Goal: Task Accomplishment & Management: Use online tool/utility

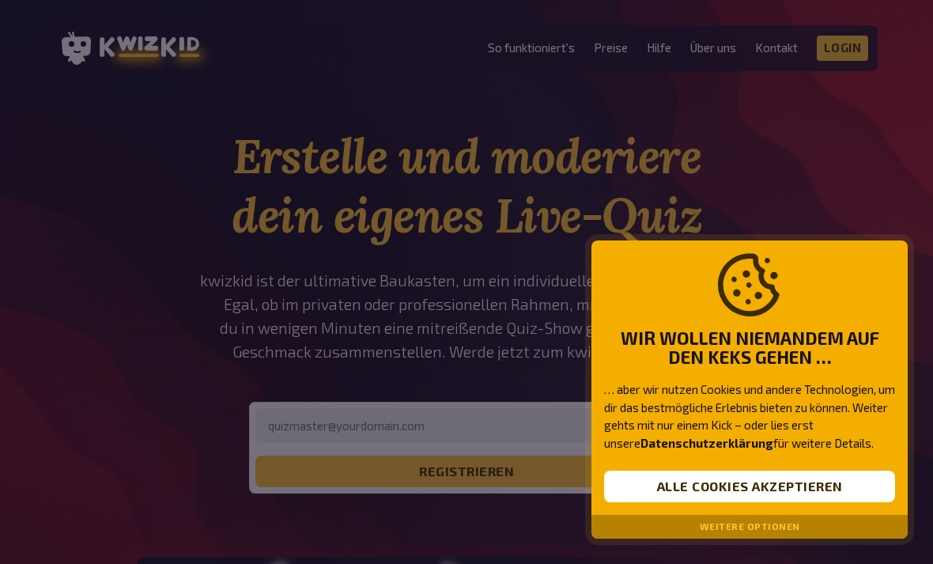
click at [817, 490] on button "Alle Cookies akzeptieren" at bounding box center [749, 487] width 291 height 32
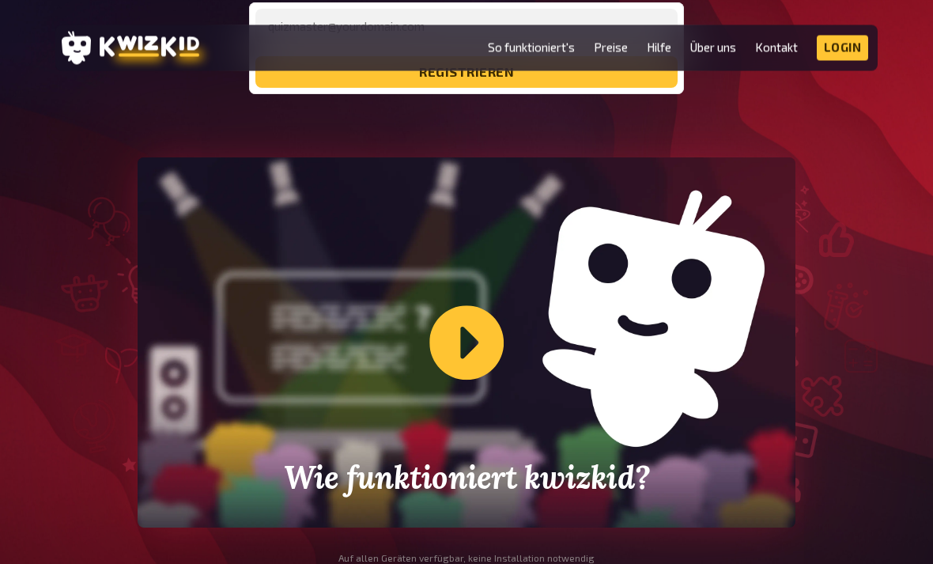
scroll to position [399, 0]
click at [474, 341] on div "Wie funktioniert kwizkid?" at bounding box center [467, 342] width 658 height 370
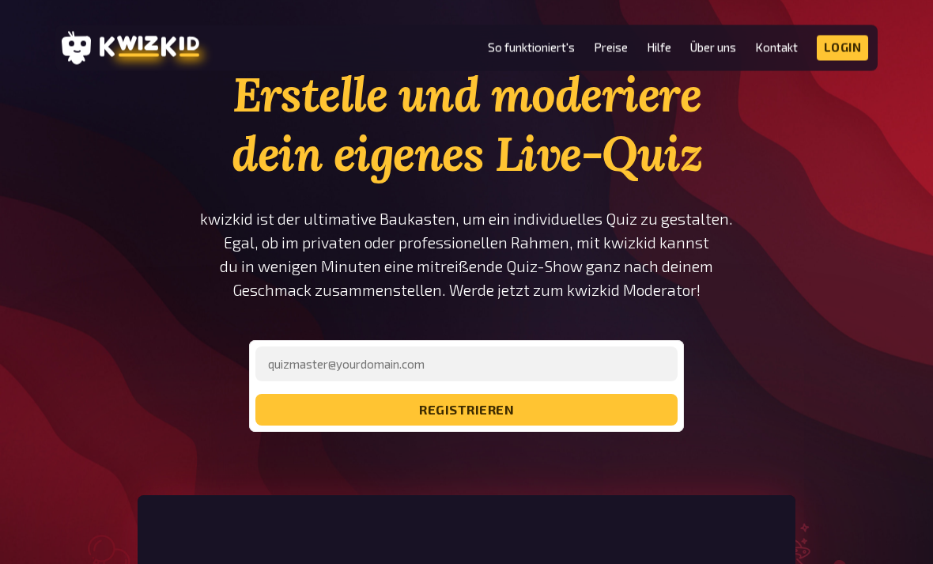
scroll to position [52, 0]
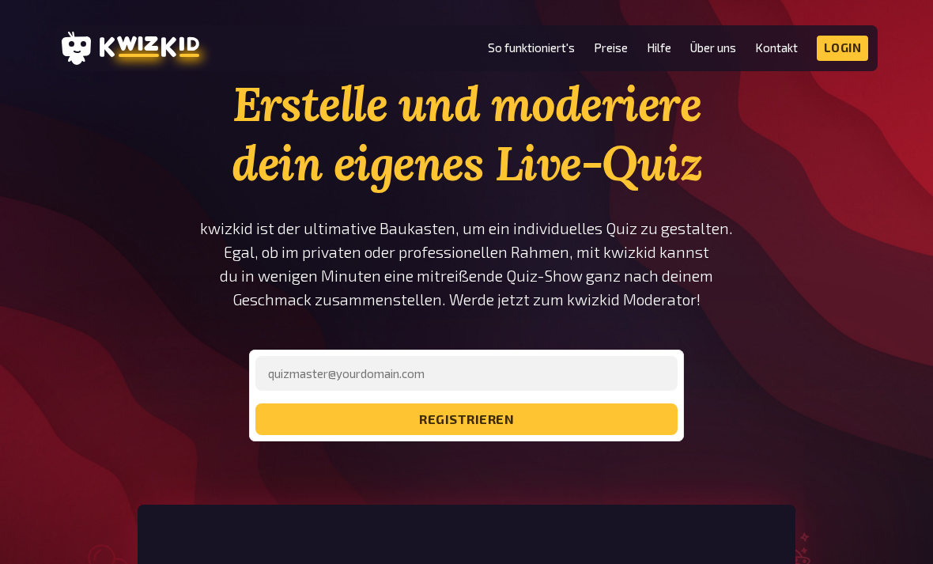
click at [614, 43] on link "Preise" at bounding box center [611, 47] width 34 height 13
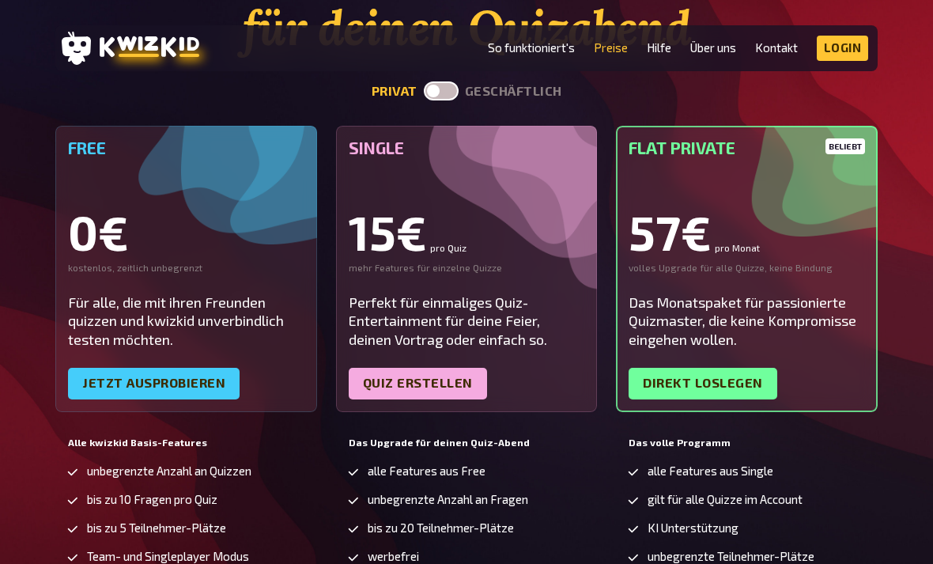
scroll to position [185, 0]
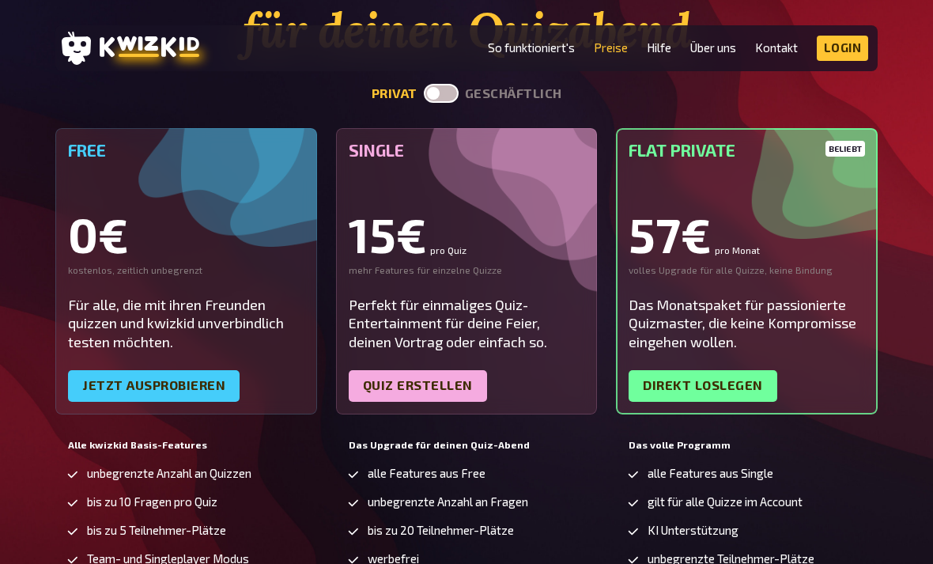
click at [204, 390] on link "Jetzt ausprobieren" at bounding box center [154, 386] width 172 height 32
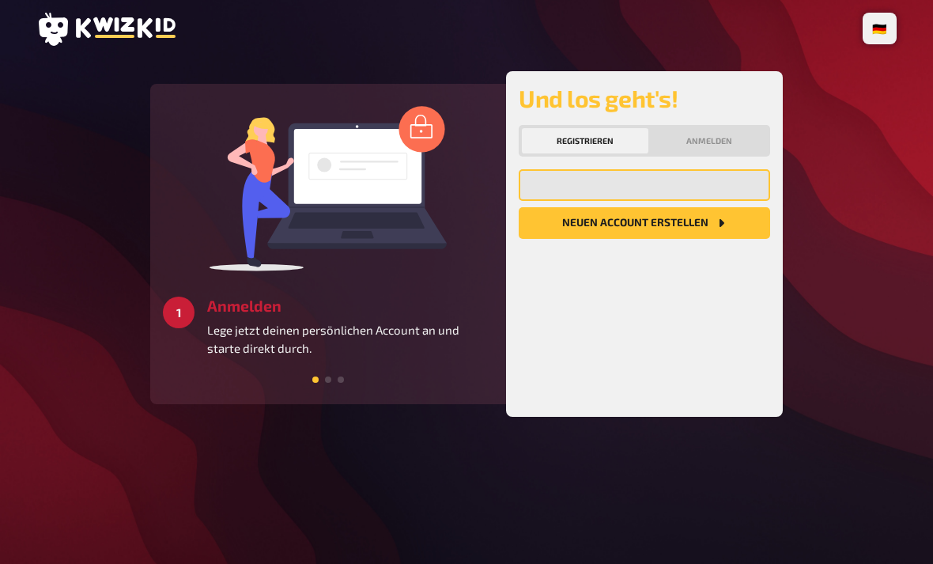
click at [659, 197] on input "email" at bounding box center [645, 185] width 252 height 32
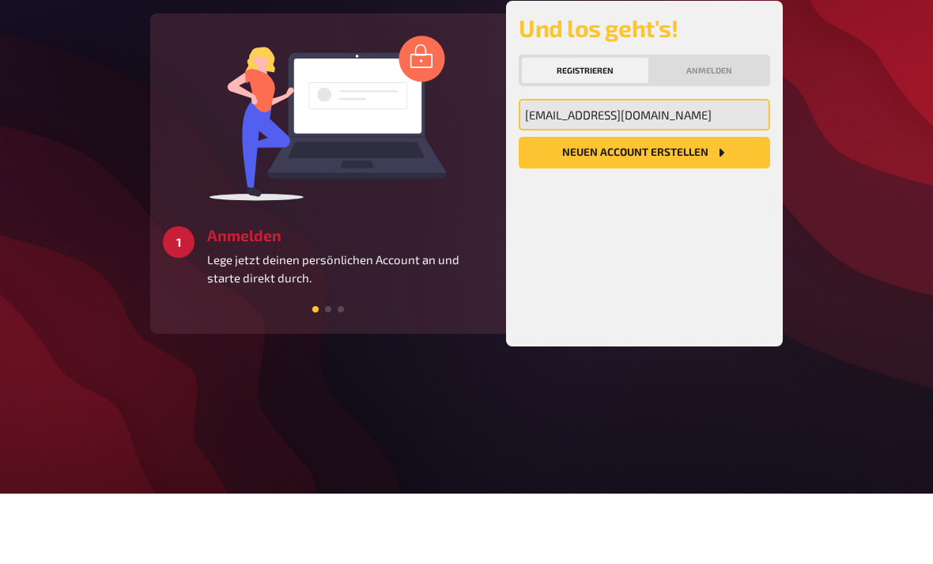
type input "[EMAIL_ADDRESS][DOMAIN_NAME]"
click at [715, 217] on icon "Neuen Account Erstellen" at bounding box center [721, 223] width 13 height 13
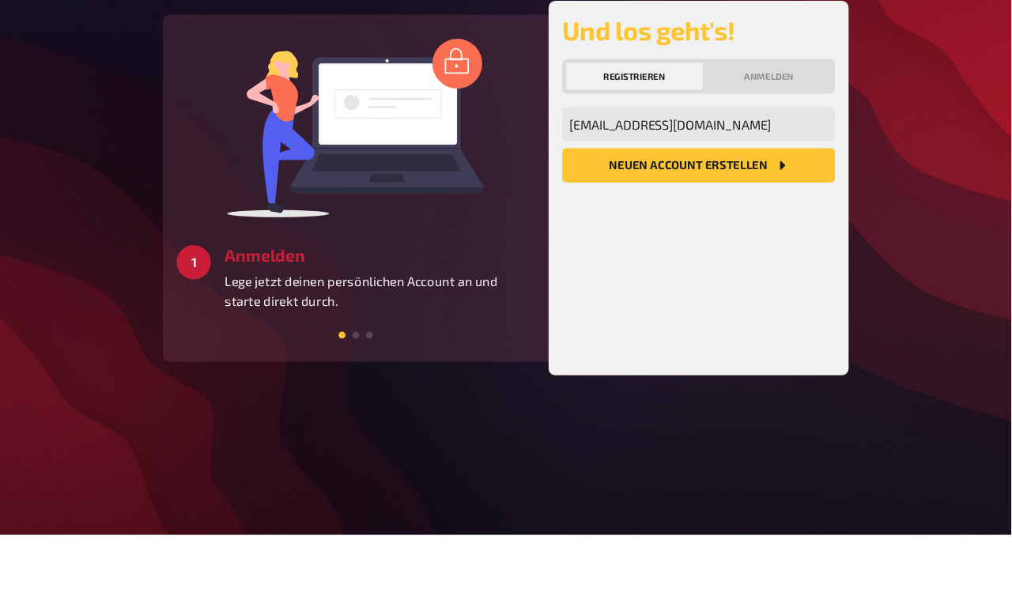
scroll to position [53, 0]
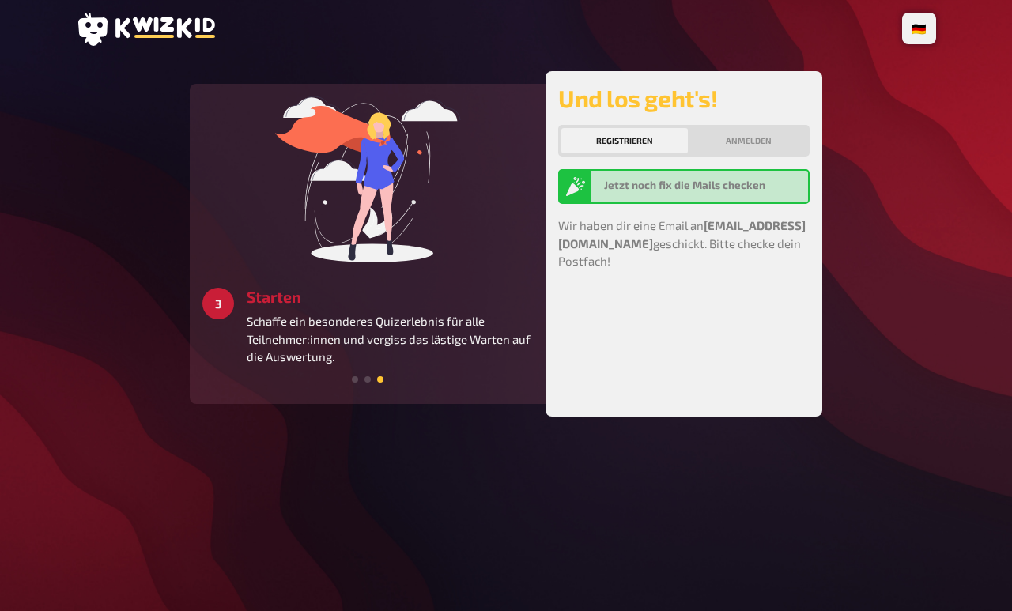
click at [754, 128] on button "Anmelden" at bounding box center [748, 140] width 115 height 25
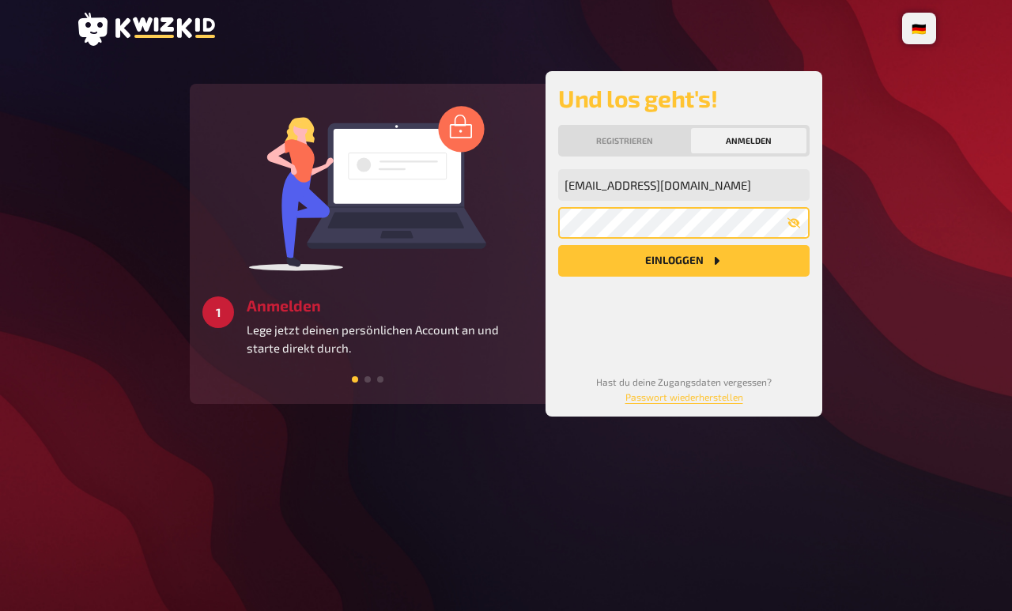
scroll to position [53, 0]
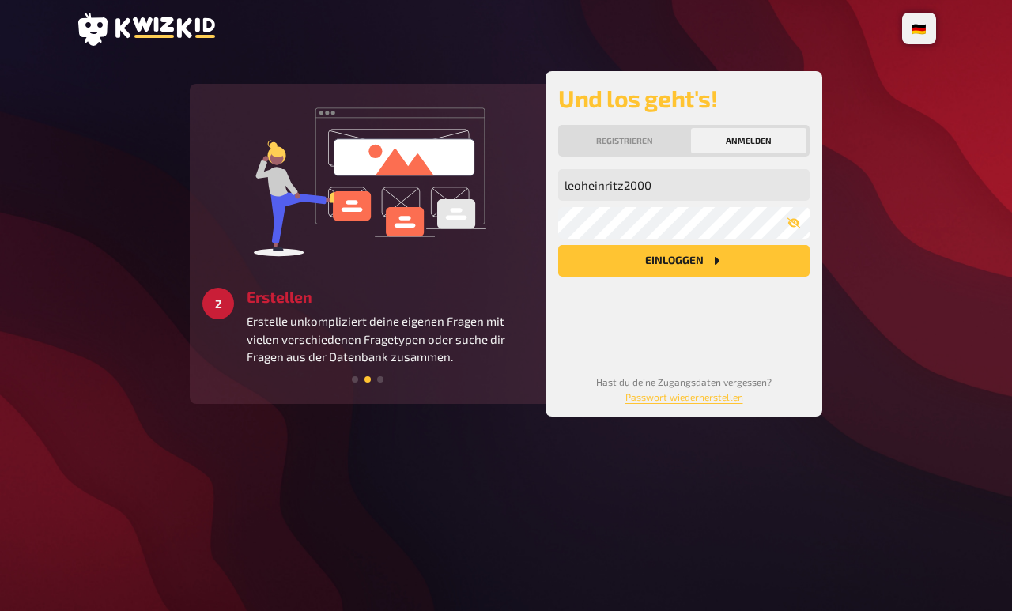
click at [684, 245] on button "Einloggen" at bounding box center [684, 261] width 252 height 32
click at [725, 245] on button "Einloggen" at bounding box center [684, 261] width 252 height 32
click at [727, 245] on button "Einloggen" at bounding box center [684, 261] width 252 height 32
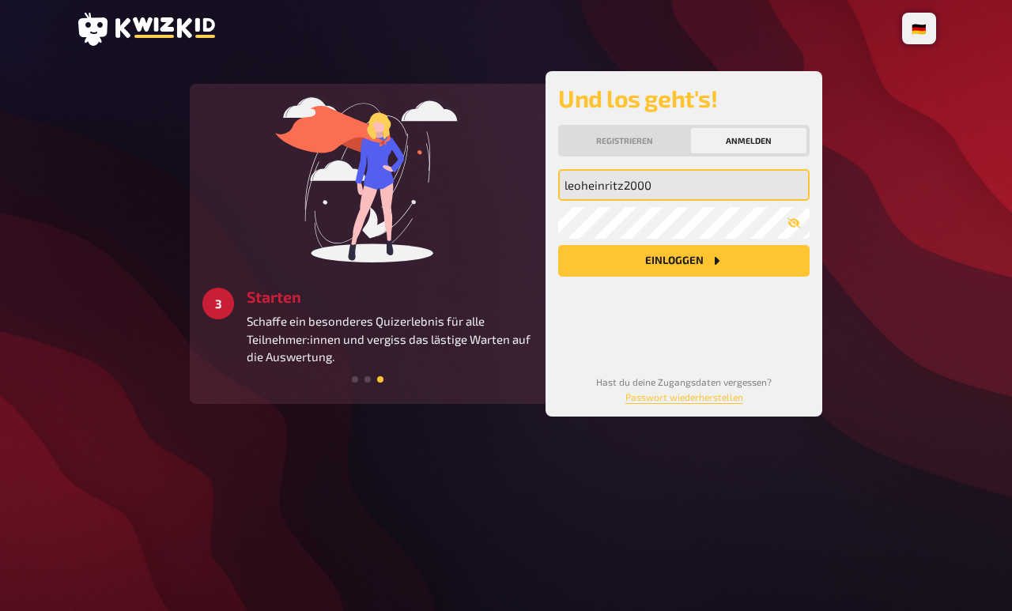
click at [715, 169] on input "leoheinritz2000" at bounding box center [684, 185] width 252 height 32
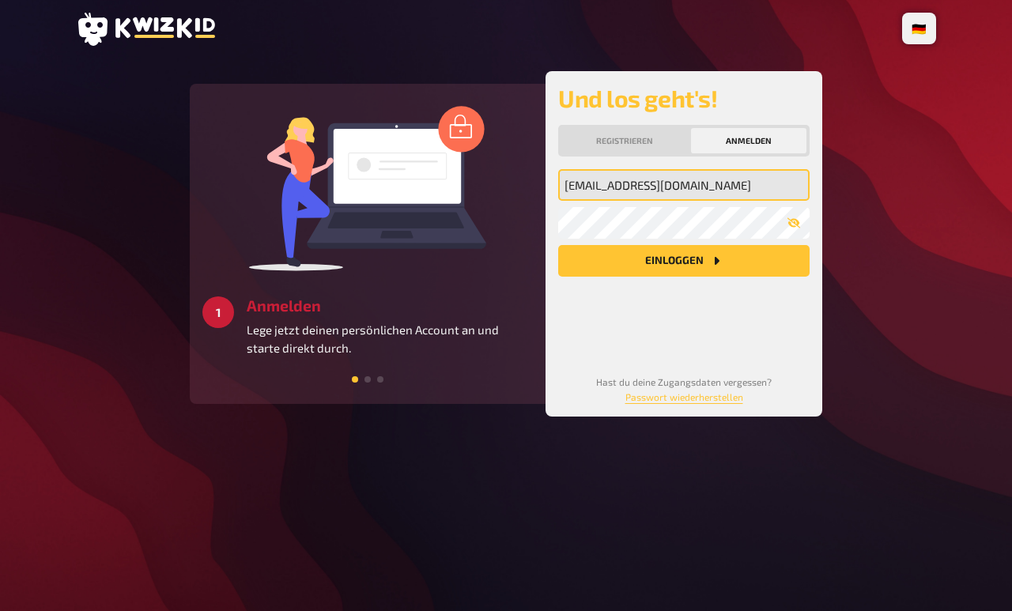
type input "[EMAIL_ADDRESS][DOMAIN_NAME]"
click at [774, 245] on button "Einloggen" at bounding box center [684, 261] width 252 height 32
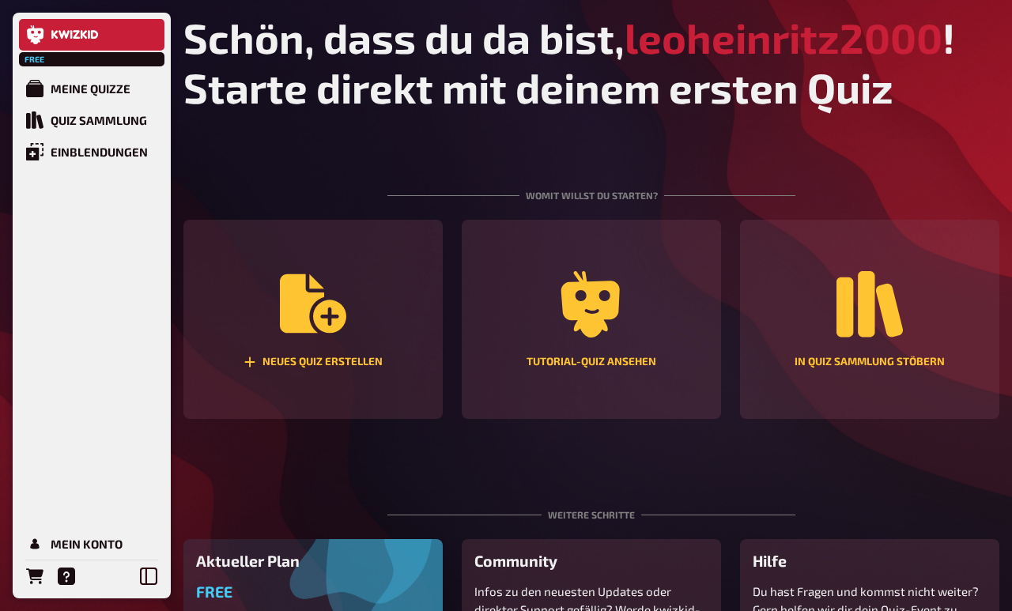
click at [275, 364] on div "Neues Quiz erstellen" at bounding box center [313, 362] width 139 height 13
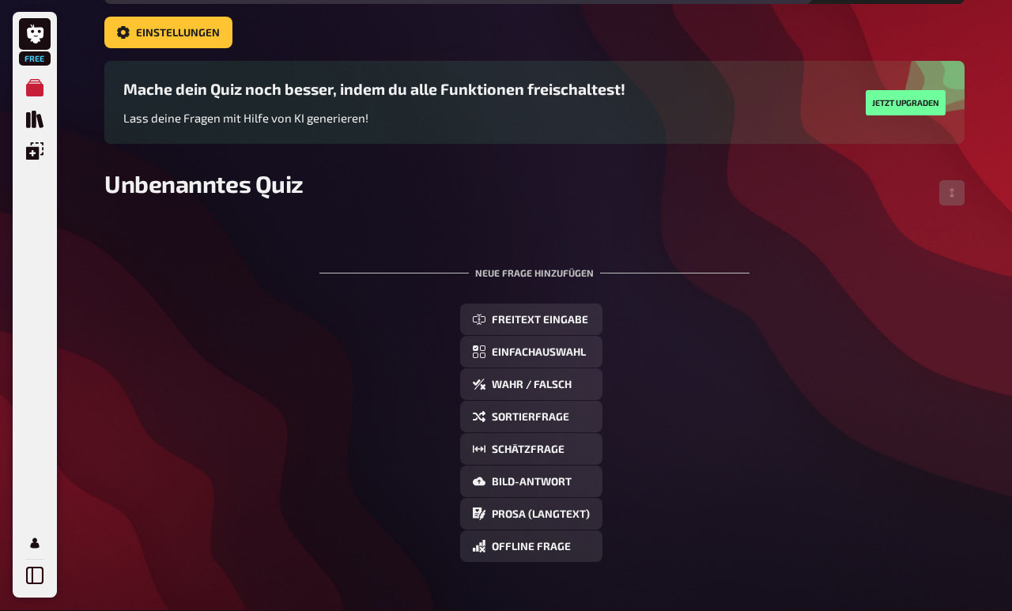
scroll to position [92, 0]
click at [545, 424] on span "Sortierfrage" at bounding box center [531, 418] width 78 height 11
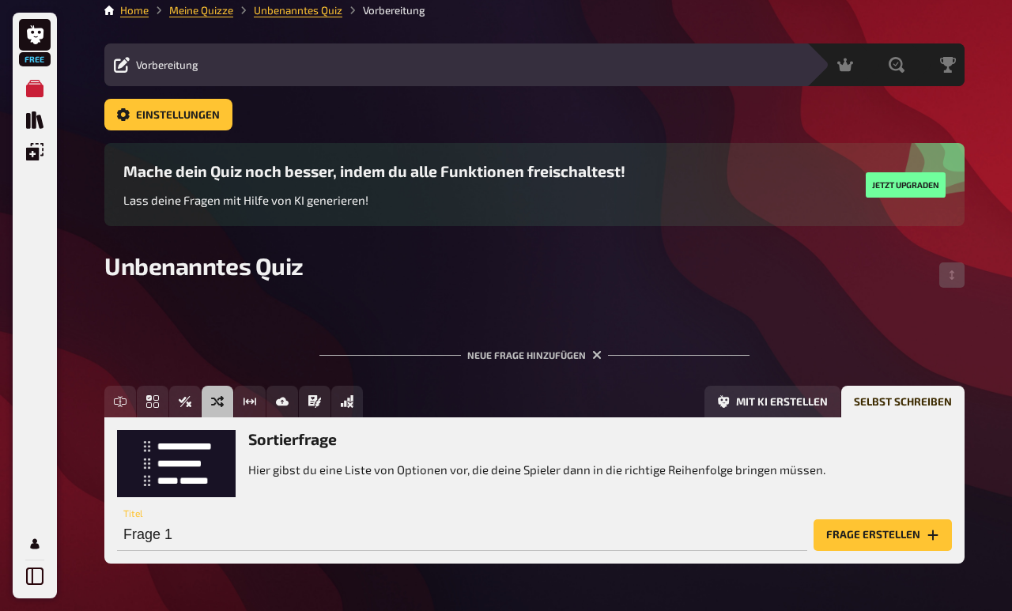
click at [770, 398] on button "Mit KI erstellen" at bounding box center [773, 402] width 136 height 32
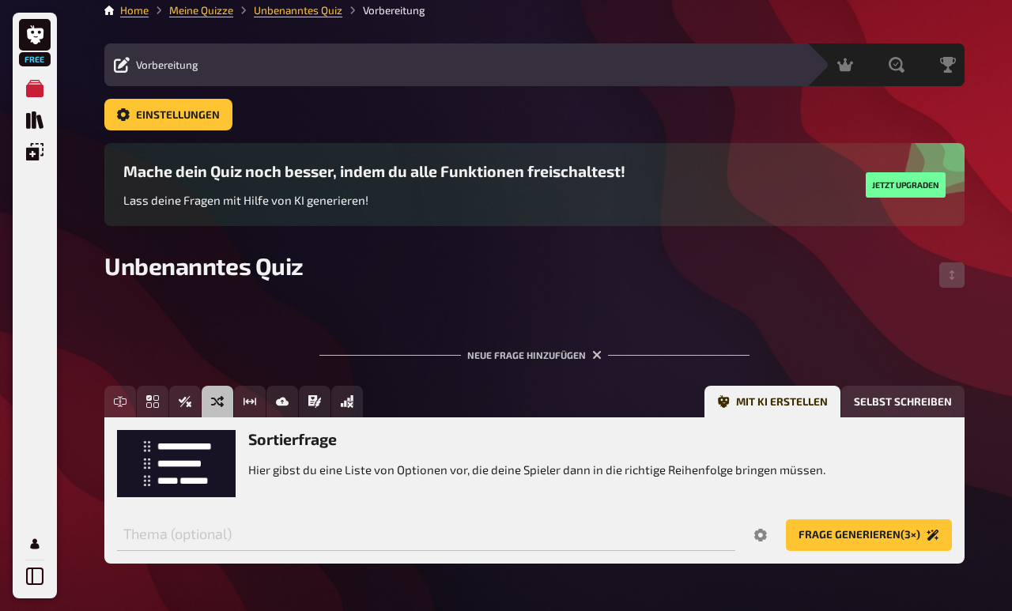
click at [853, 535] on button "Frage generieren (3×)" at bounding box center [869, 536] width 166 height 32
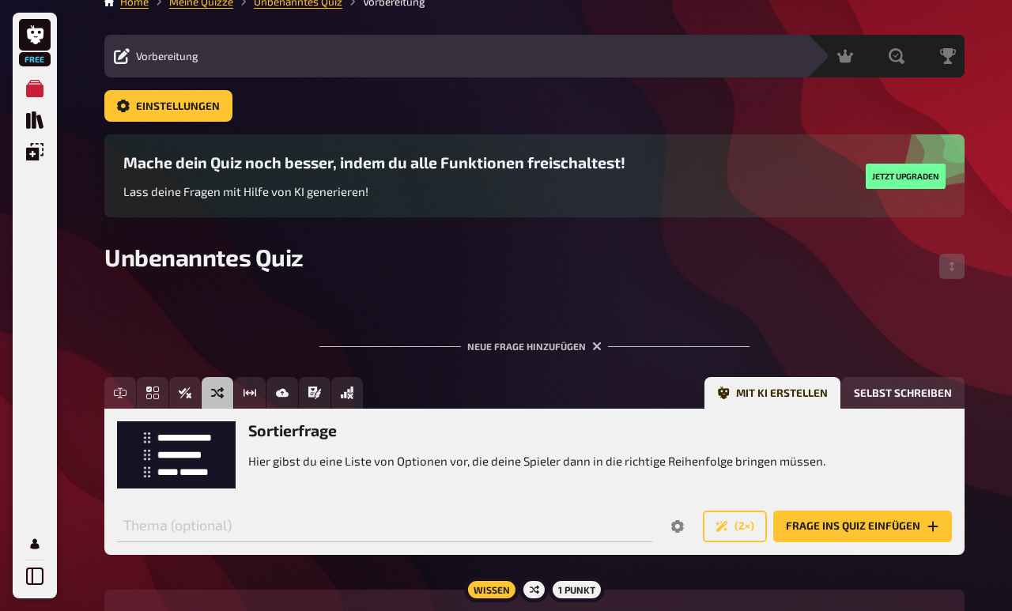
scroll to position [21, 0]
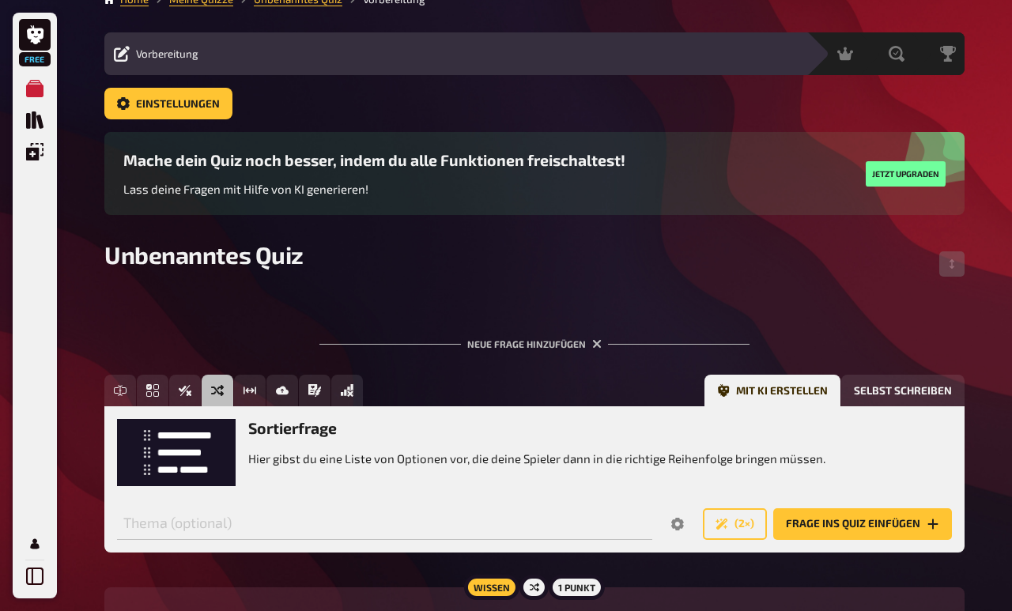
click at [902, 388] on button "Selbst schreiben" at bounding box center [903, 391] width 123 height 32
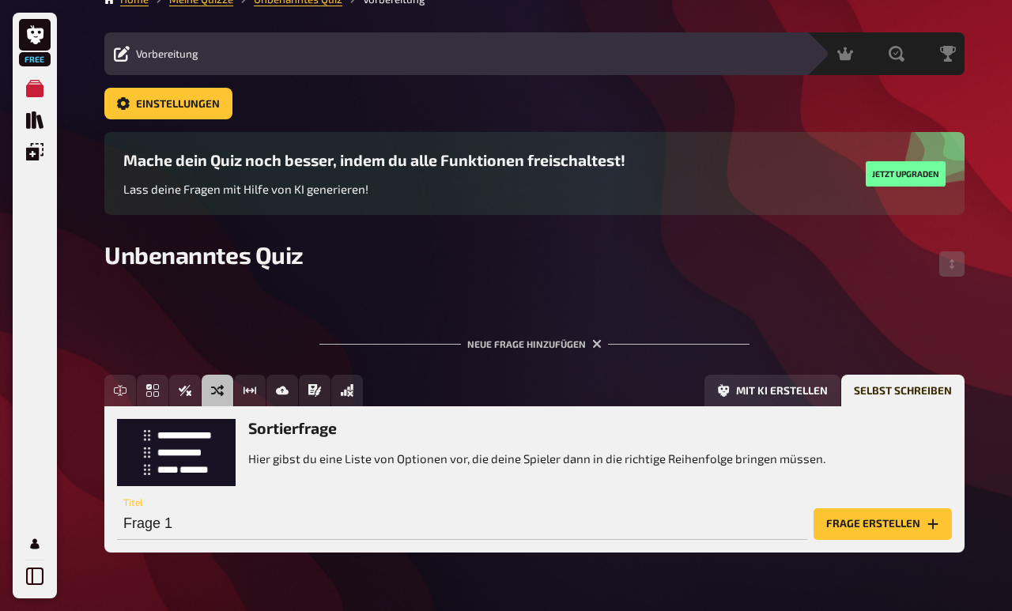
scroll to position [0, 0]
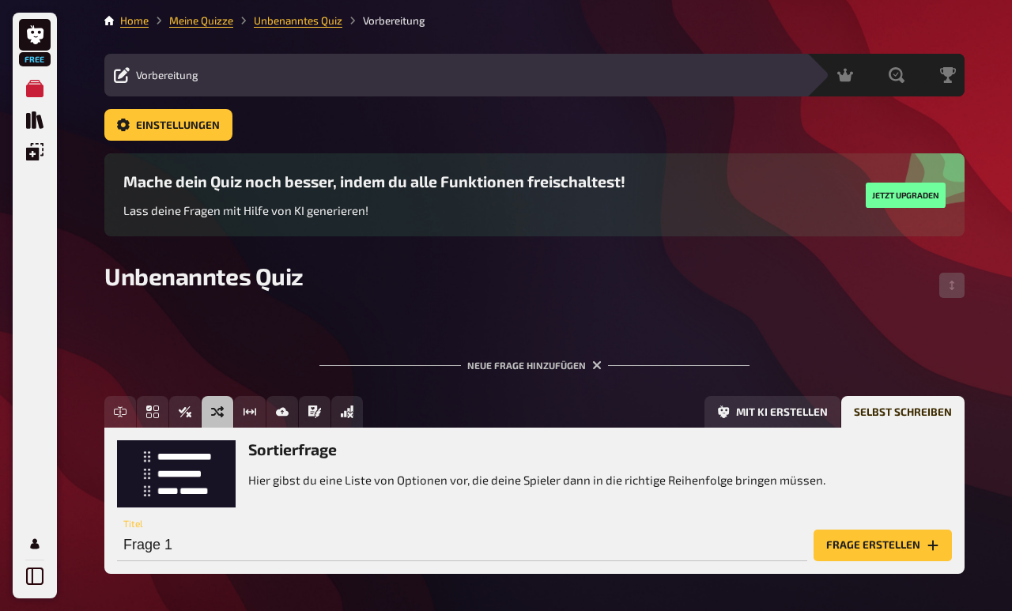
click at [307, 27] on link "Unbenanntes Quiz" at bounding box center [298, 20] width 89 height 13
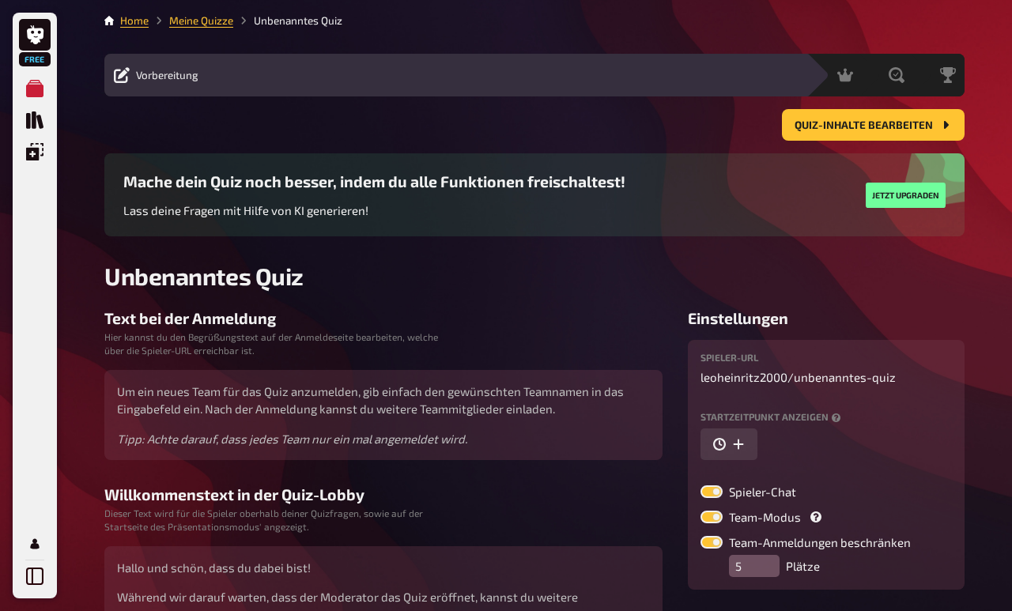
click at [45, 41] on link at bounding box center [35, 35] width 32 height 32
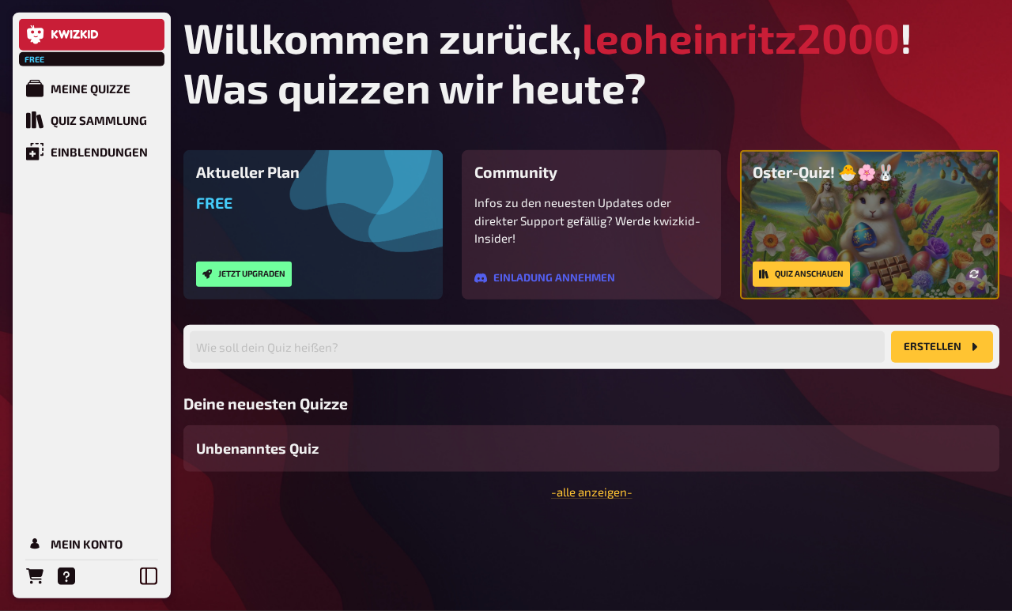
scroll to position [47, 0]
click at [754, 426] on div "Unbenanntes Quiz" at bounding box center [592, 449] width 816 height 47
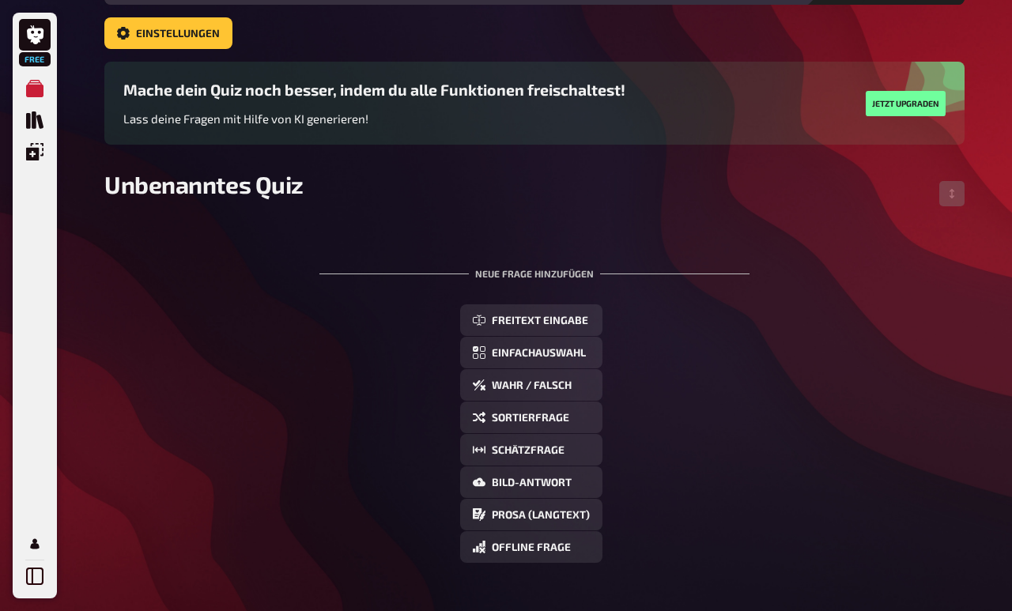
scroll to position [92, 0]
click at [543, 488] on span "Bild-Antwort" at bounding box center [532, 483] width 80 height 11
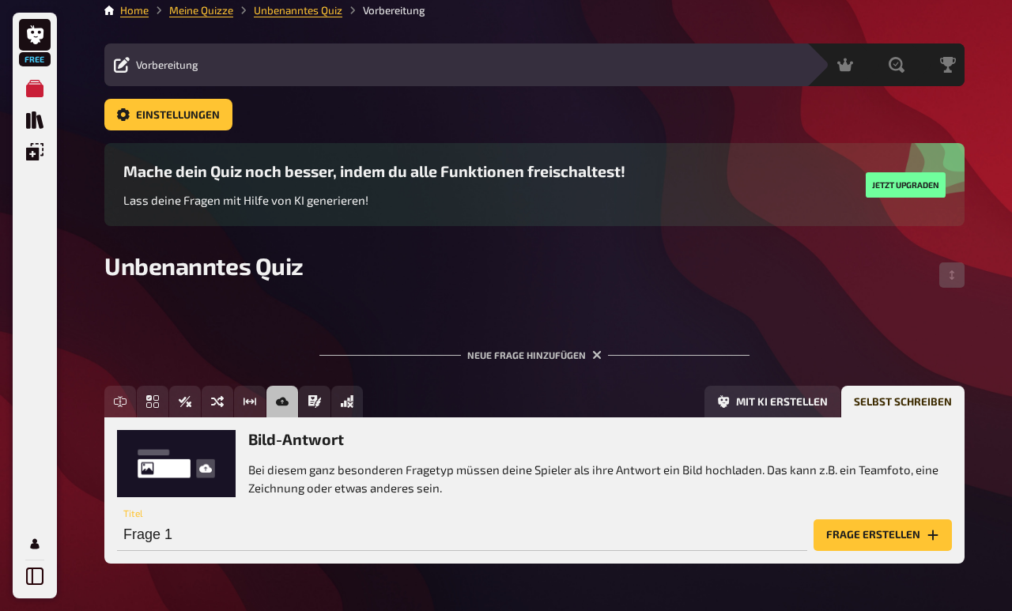
click at [778, 394] on button "Mit KI erstellen" at bounding box center [773, 402] width 136 height 32
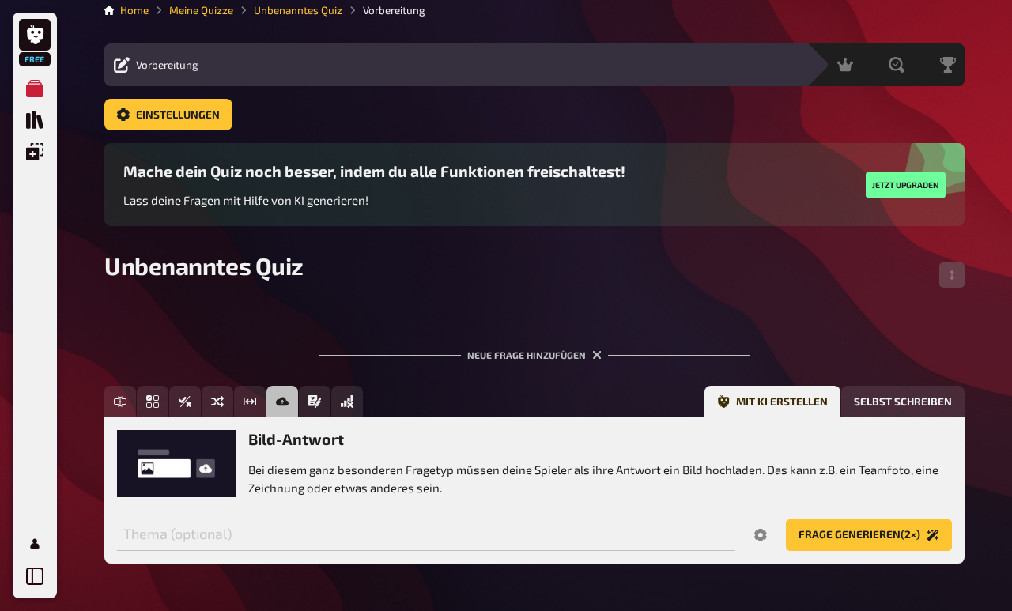
click at [838, 538] on button "Frage generieren (2×)" at bounding box center [869, 536] width 166 height 32
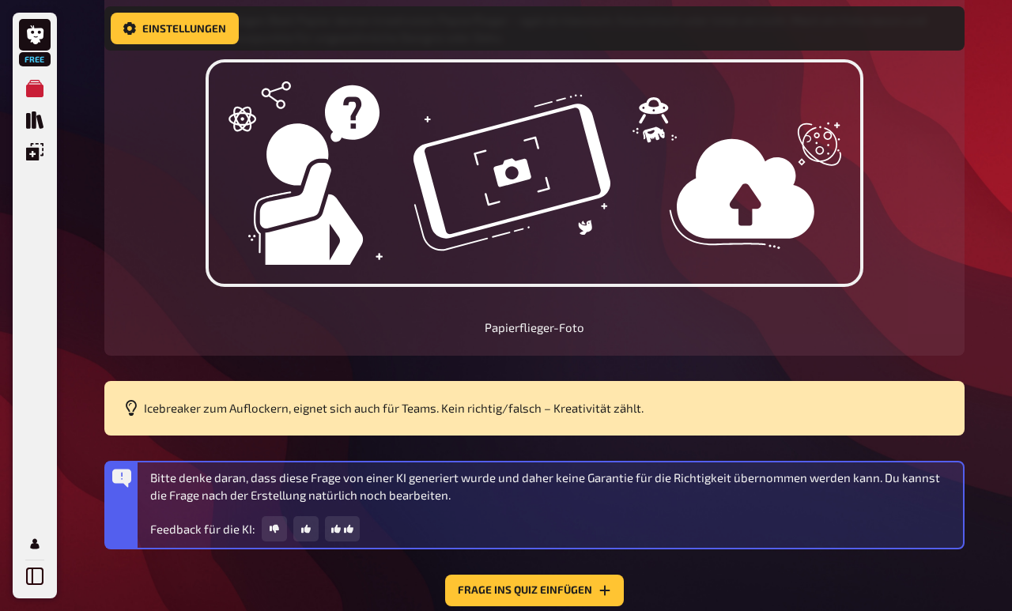
scroll to position [706, 0]
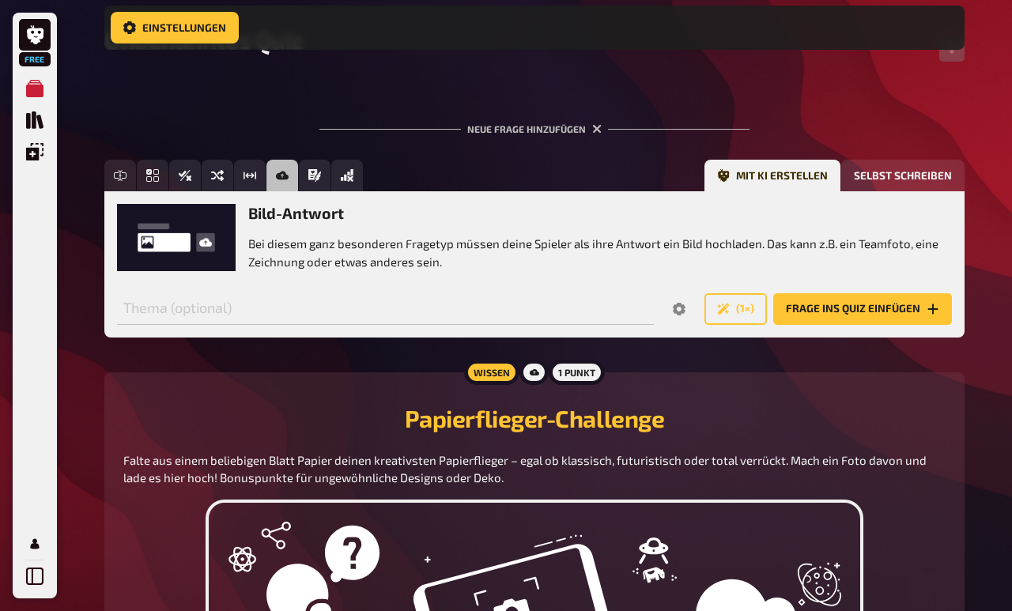
click at [895, 190] on button "Selbst schreiben" at bounding box center [903, 176] width 123 height 32
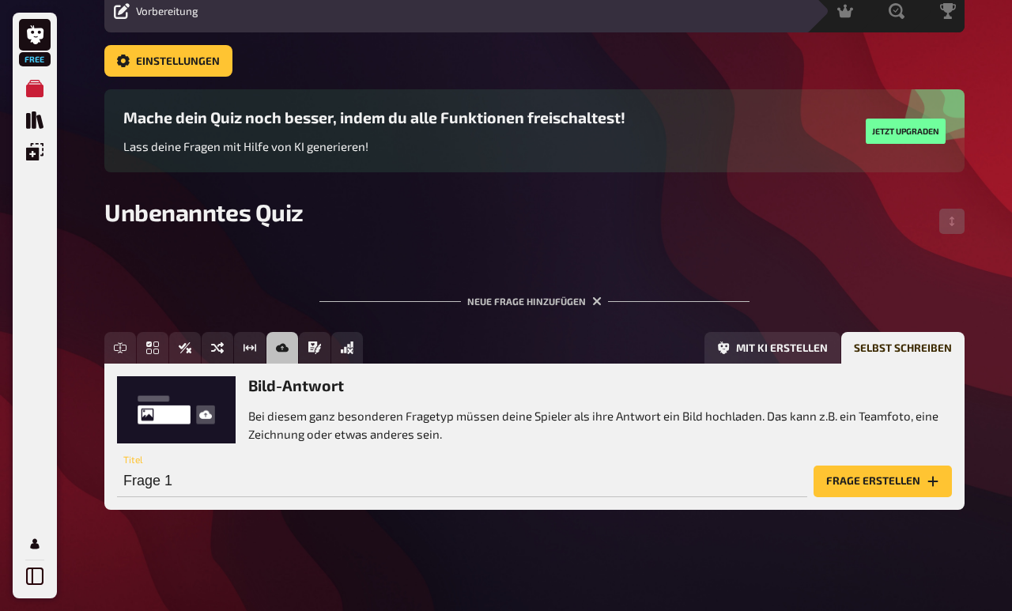
scroll to position [67, 0]
click at [597, 304] on icon "button" at bounding box center [596, 301] width 9 height 9
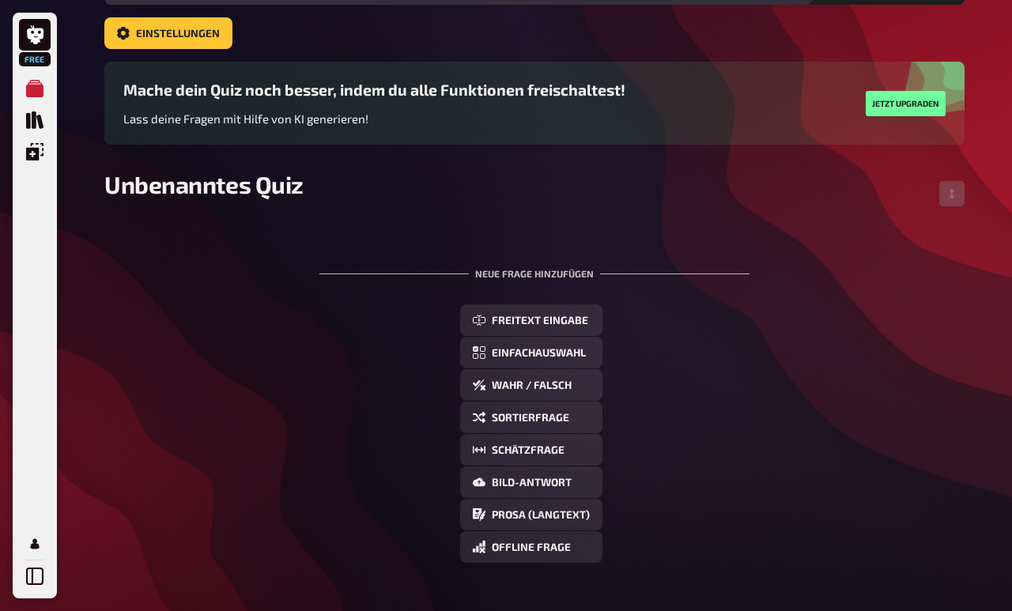
scroll to position [92, 0]
click at [568, 321] on span "Freitext Eingabe" at bounding box center [540, 321] width 96 height 11
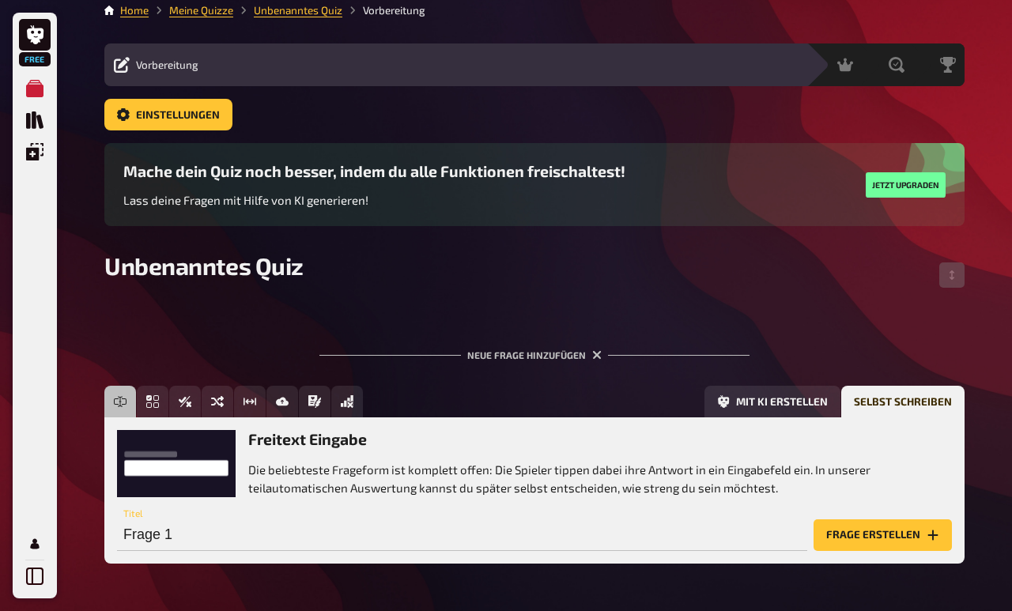
click at [781, 409] on button "Mit KI erstellen" at bounding box center [773, 402] width 136 height 32
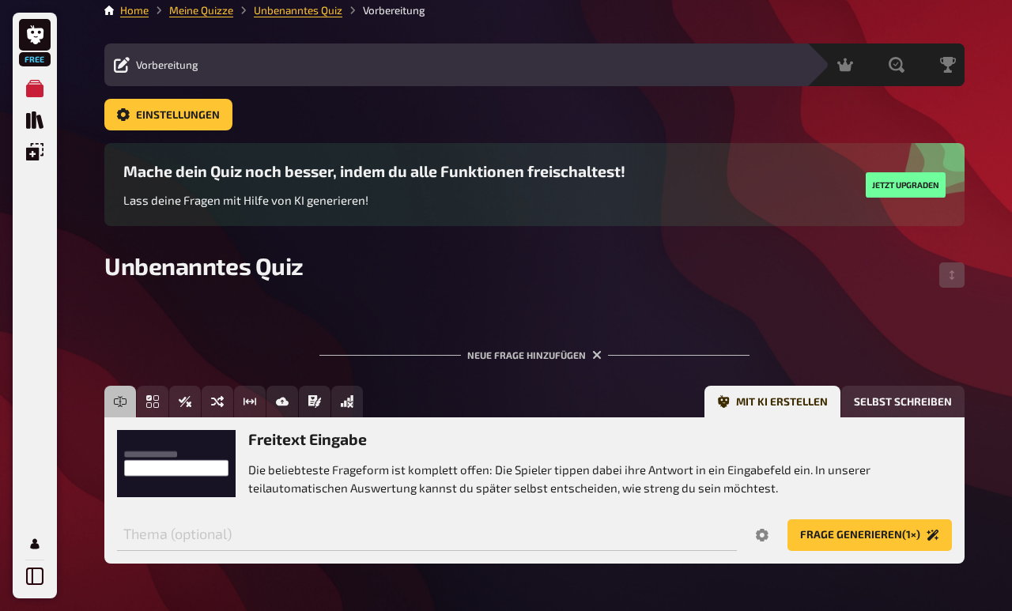
click at [918, 400] on button "Selbst schreiben" at bounding box center [903, 402] width 123 height 32
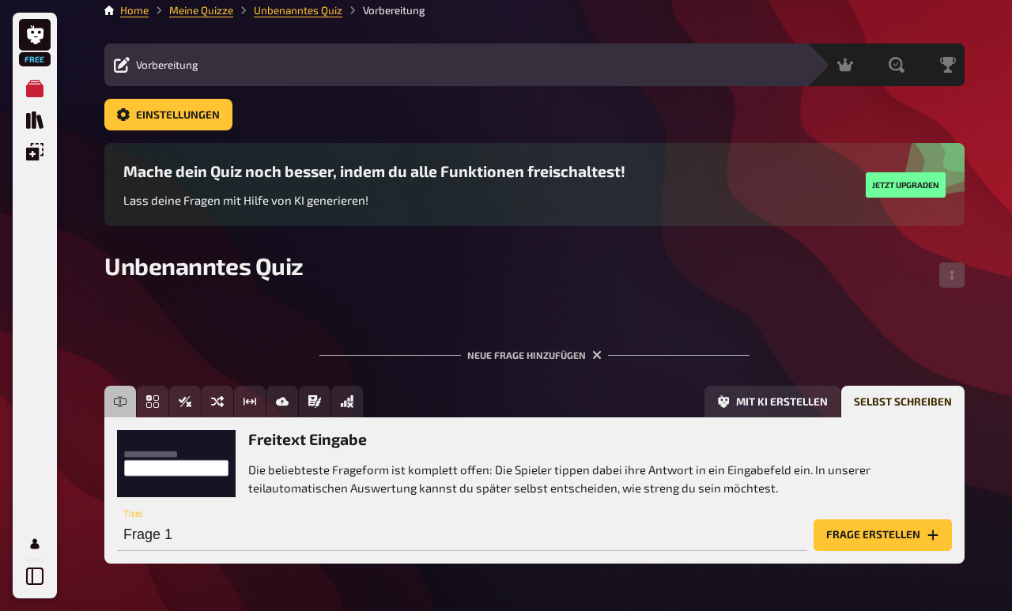
click at [596, 357] on icon "button" at bounding box center [596, 354] width 9 height 9
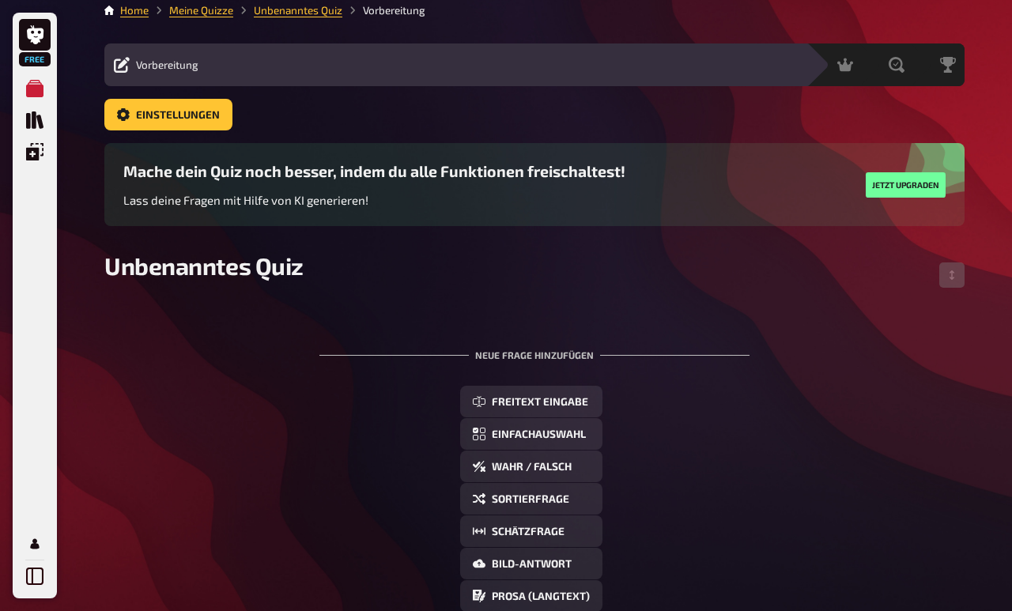
scroll to position [0, 0]
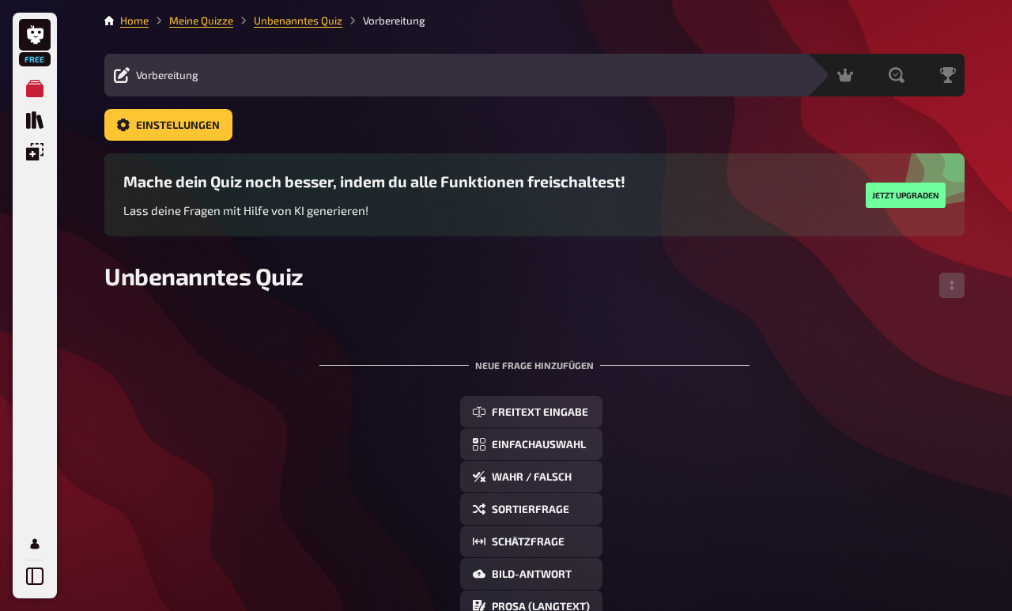
click at [134, 25] on link "Home" at bounding box center [134, 20] width 28 height 13
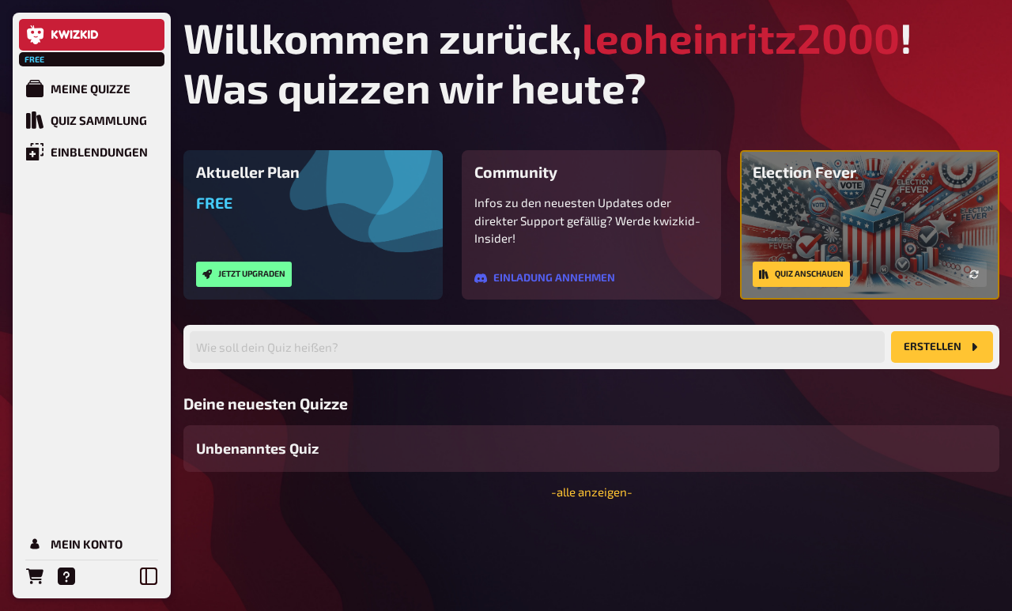
scroll to position [57, 0]
click at [127, 122] on div "Quiz Sammlung" at bounding box center [99, 120] width 96 height 14
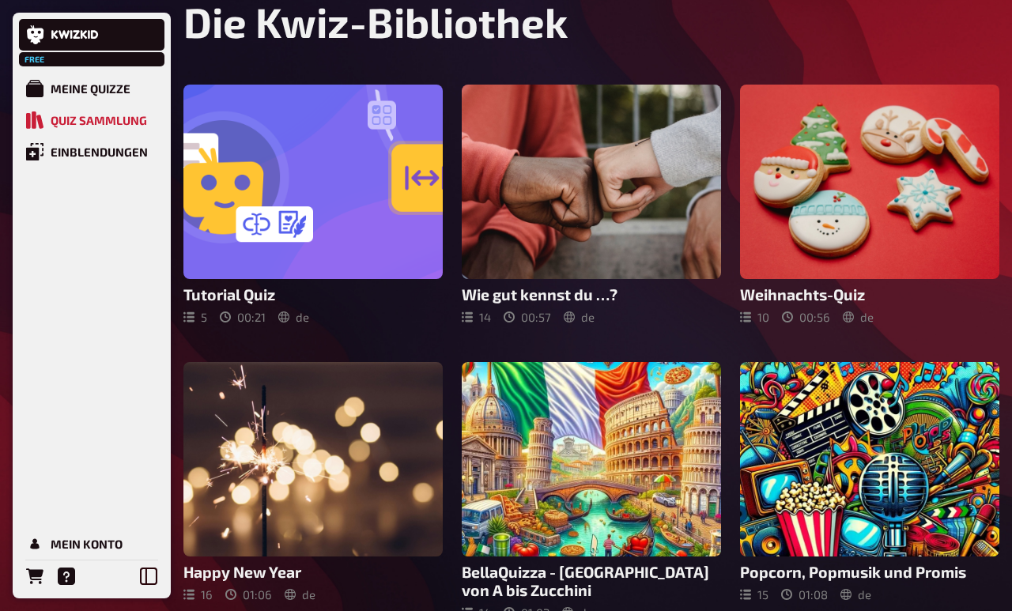
click at [358, 209] on div at bounding box center [313, 182] width 259 height 195
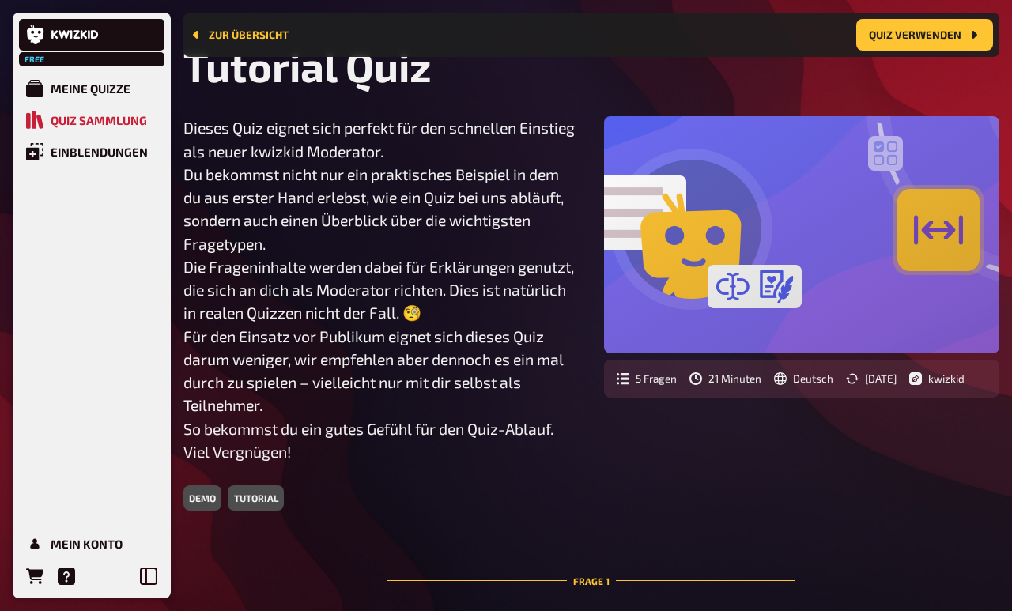
click at [933, 36] on button "Quiz verwenden" at bounding box center [925, 35] width 137 height 32
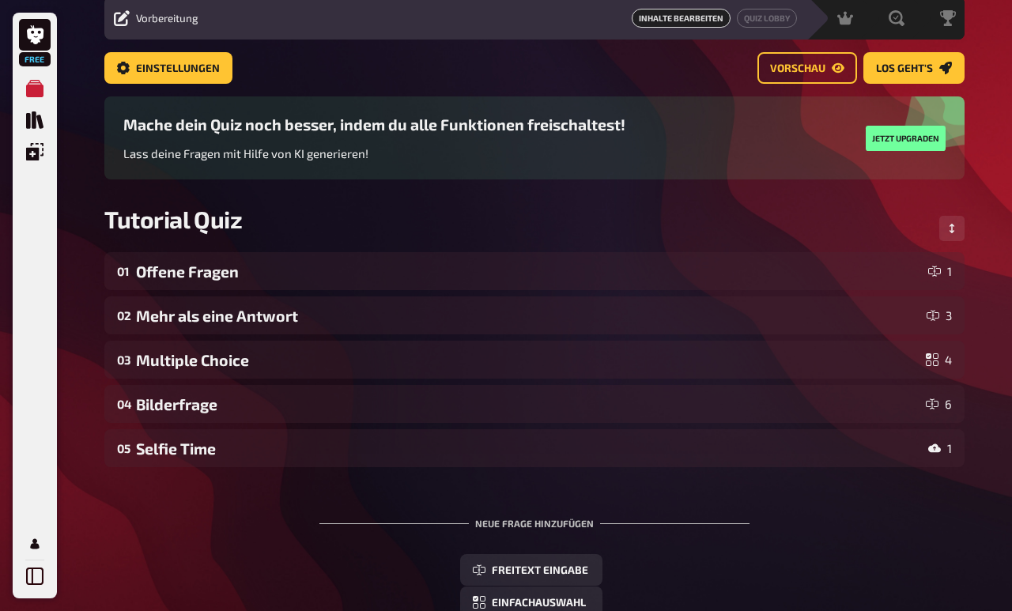
click at [919, 81] on link "Los geht's" at bounding box center [914, 68] width 101 height 32
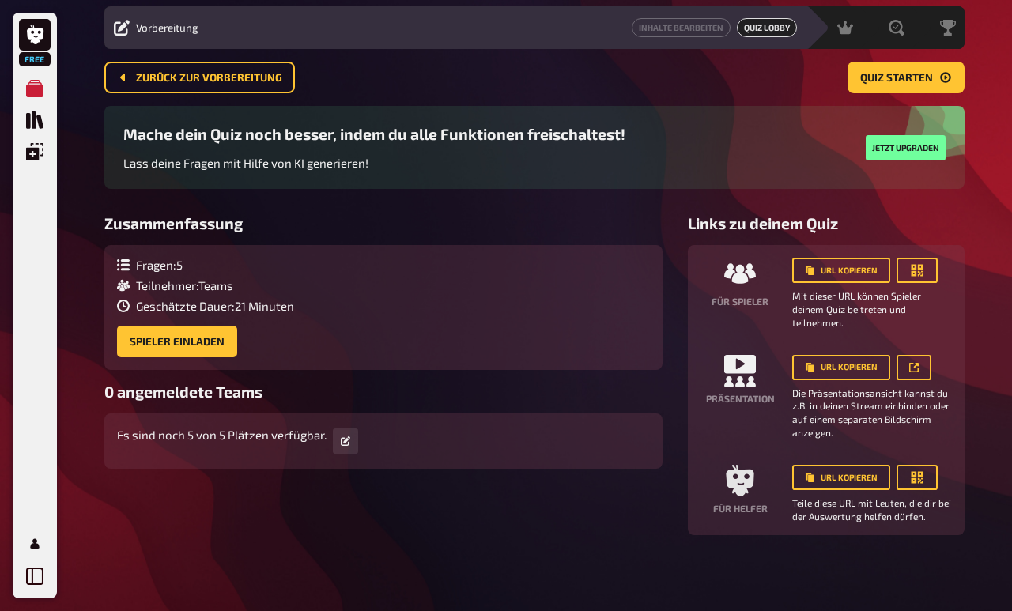
scroll to position [59, 0]
click at [743, 368] on icon at bounding box center [741, 364] width 32 height 18
click at [849, 404] on small "Die Präsentationsansicht kannst du z.B. in deinen Stream einbinden oder auf ein…" at bounding box center [873, 413] width 160 height 53
click at [853, 360] on button "URL kopieren" at bounding box center [842, 367] width 98 height 25
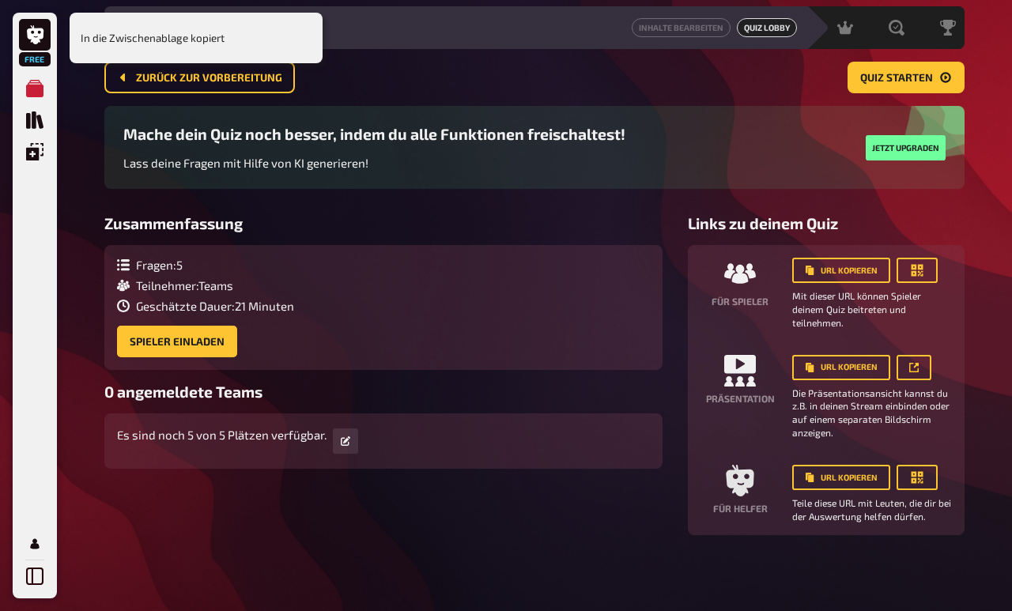
click at [918, 363] on icon at bounding box center [916, 365] width 5 height 5
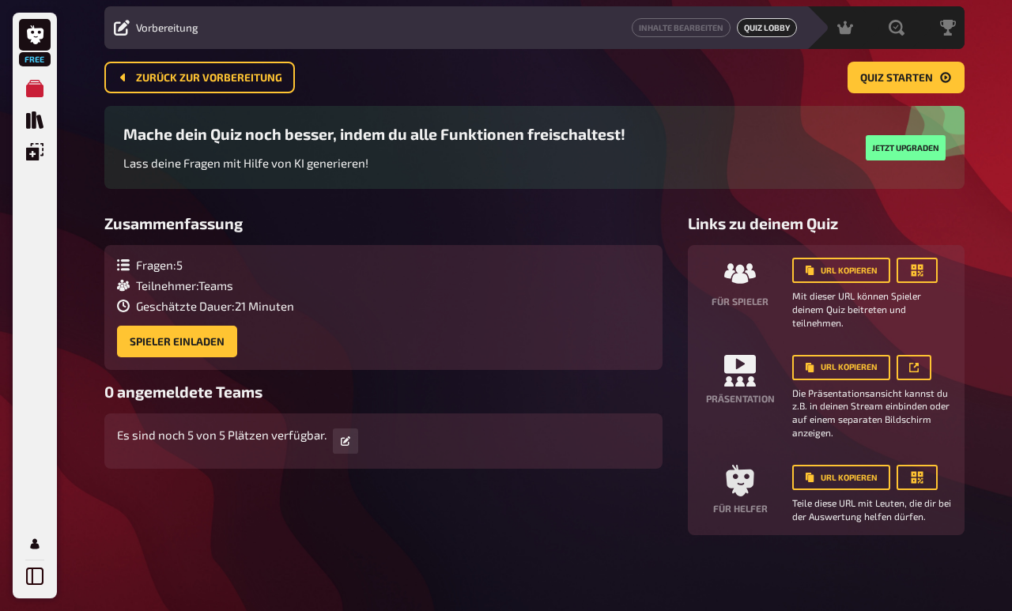
click at [933, 66] on button "Quiz starten" at bounding box center [906, 78] width 117 height 32
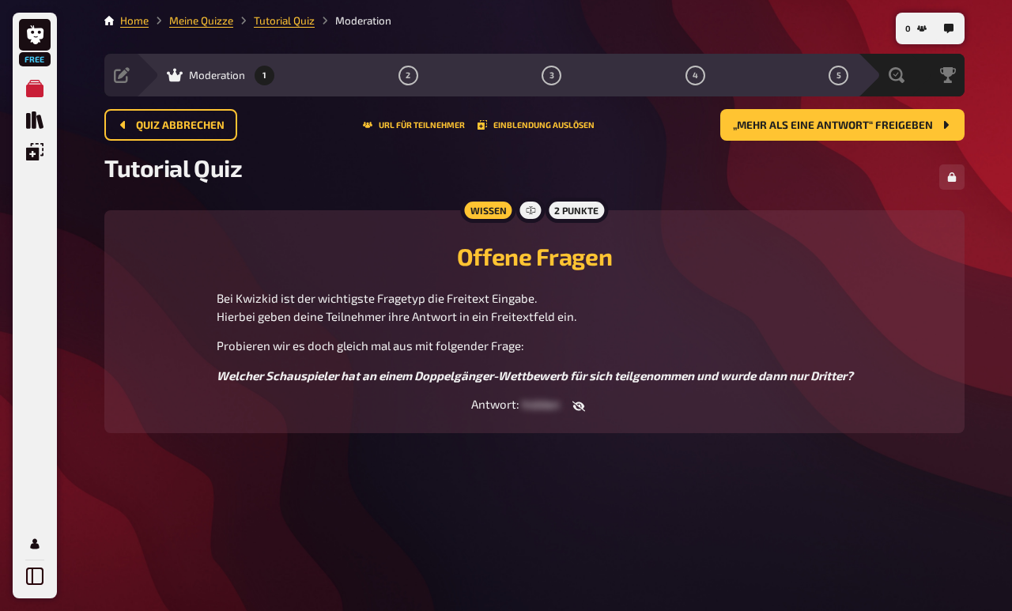
click at [587, 399] on button "button" at bounding box center [579, 407] width 38 height 16
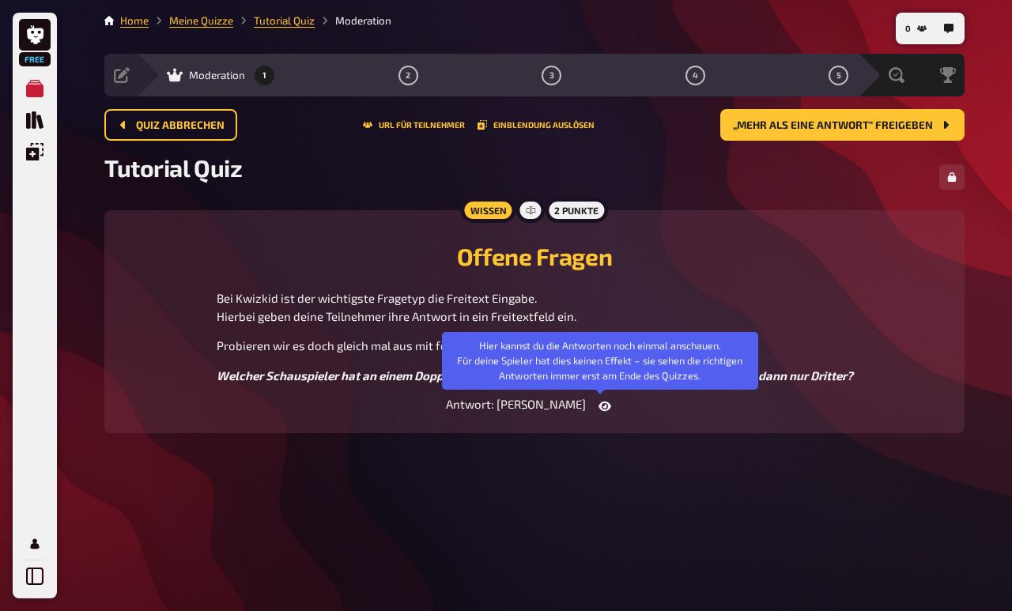
click at [599, 401] on icon "button" at bounding box center [605, 405] width 13 height 9
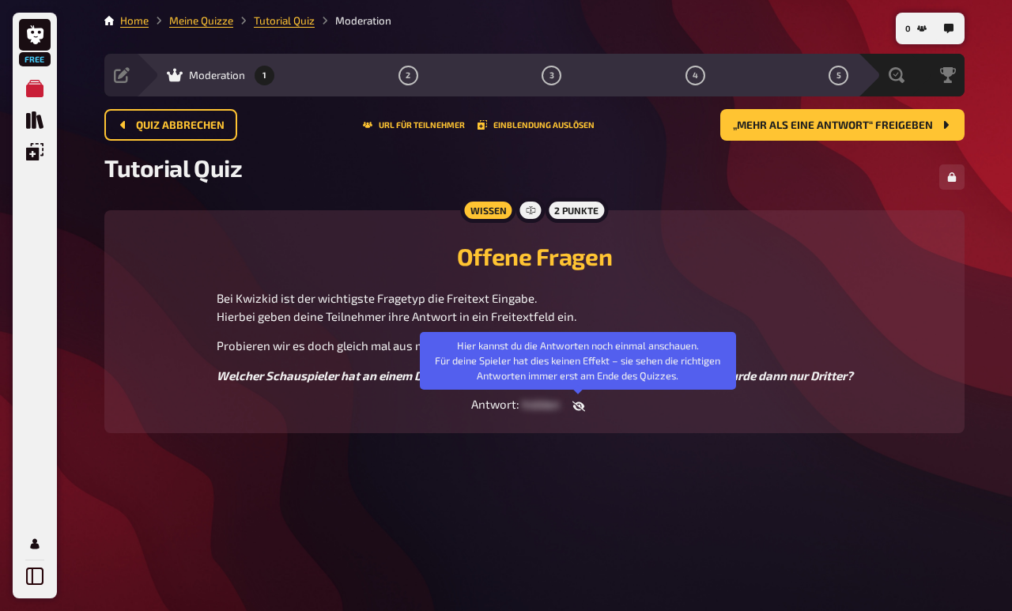
click at [603, 425] on div "0 Home Meine Quizze Tutorial Quiz Moderation Vorbereitung Inhalte Bearbeiten Qu…" at bounding box center [535, 305] width 886 height 611
click at [495, 198] on div "Wissen" at bounding box center [487, 210] width 55 height 25
click at [823, 120] on span "„Mehr als eine Antwort“ freigeben" at bounding box center [833, 125] width 200 height 11
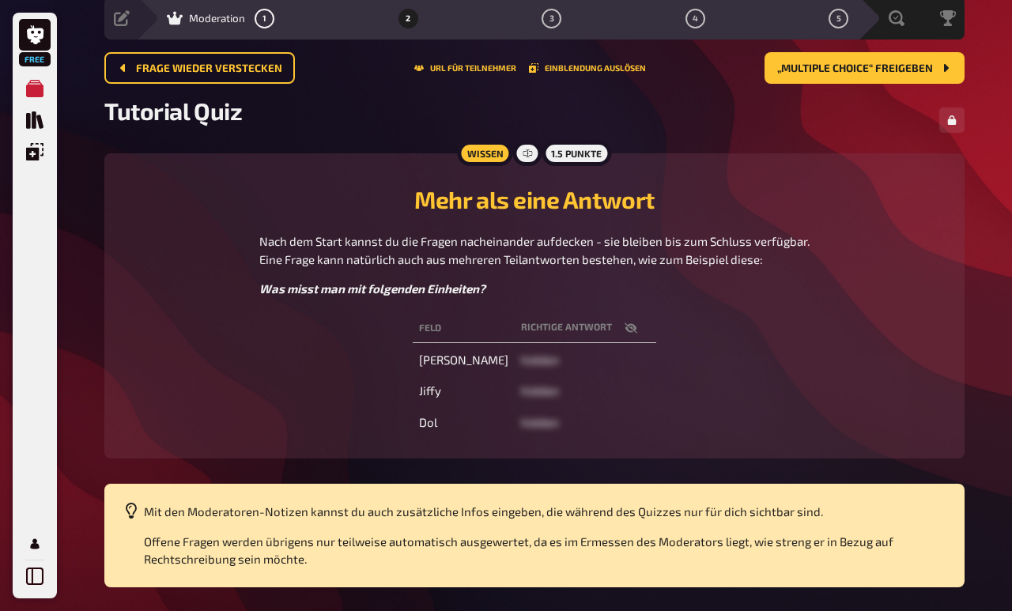
click at [515, 351] on td "hidden" at bounding box center [586, 360] width 142 height 28
click at [612, 324] on button "button" at bounding box center [631, 328] width 38 height 16
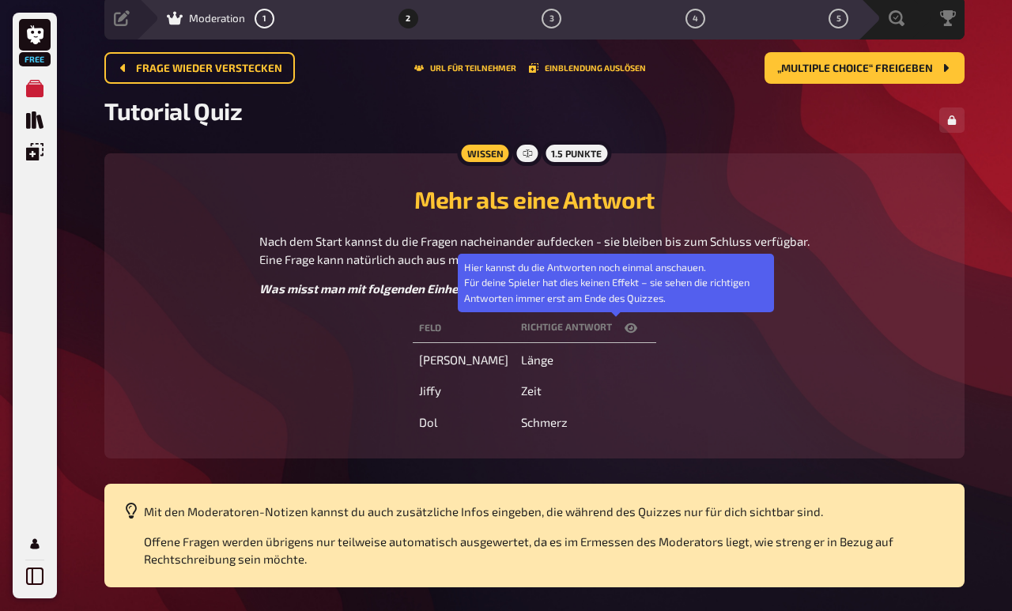
click at [625, 327] on icon "button" at bounding box center [631, 328] width 13 height 9
click at [524, 420] on span "hidden" at bounding box center [540, 422] width 38 height 14
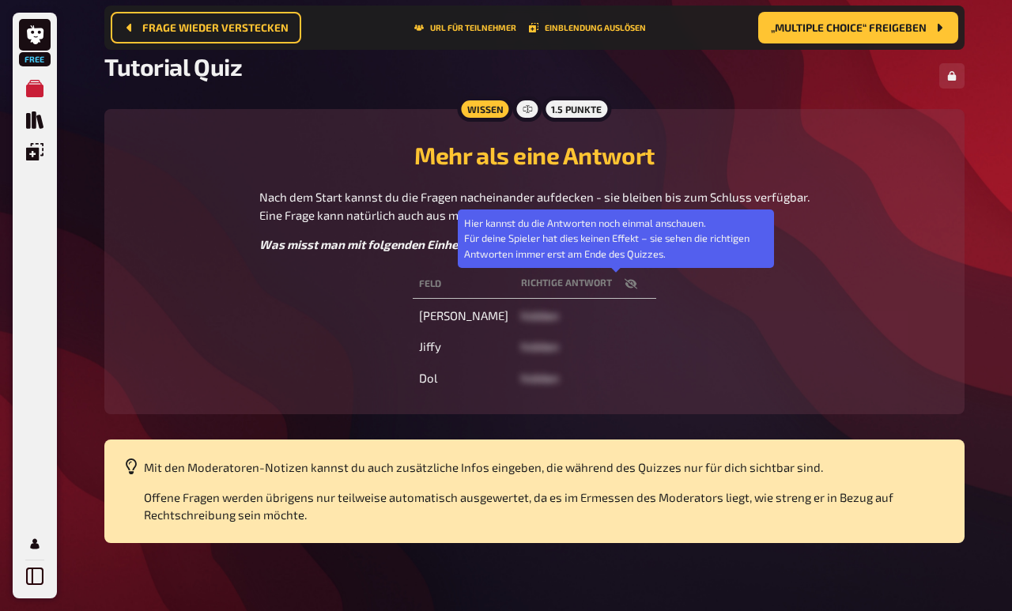
scroll to position [115, 0]
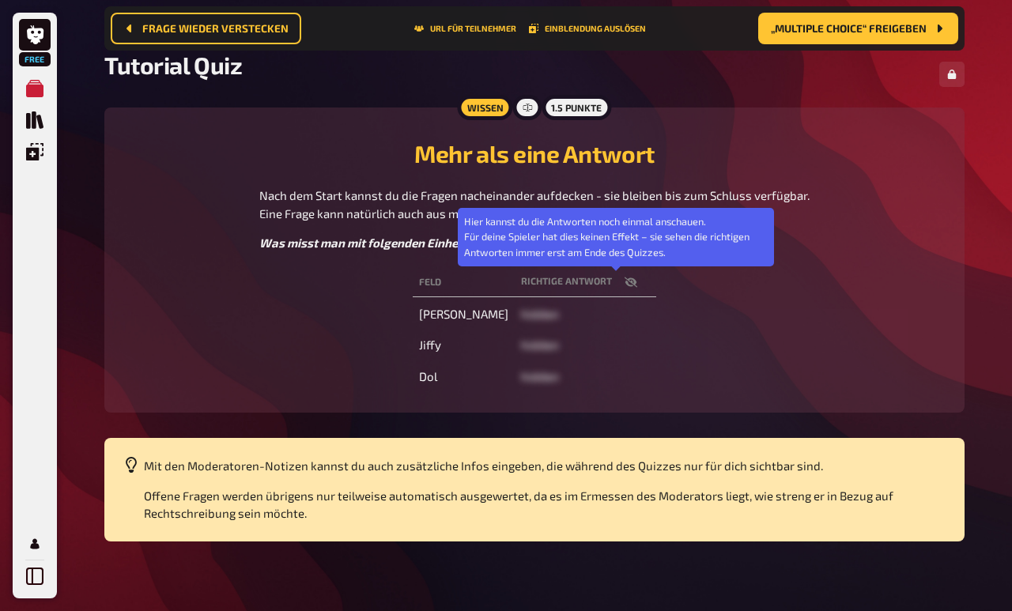
click at [808, 132] on div "Mehr als eine Antwort Nach dem Start kannst du die Fragen nacheinander aufdecke…" at bounding box center [534, 190] width 823 height 126
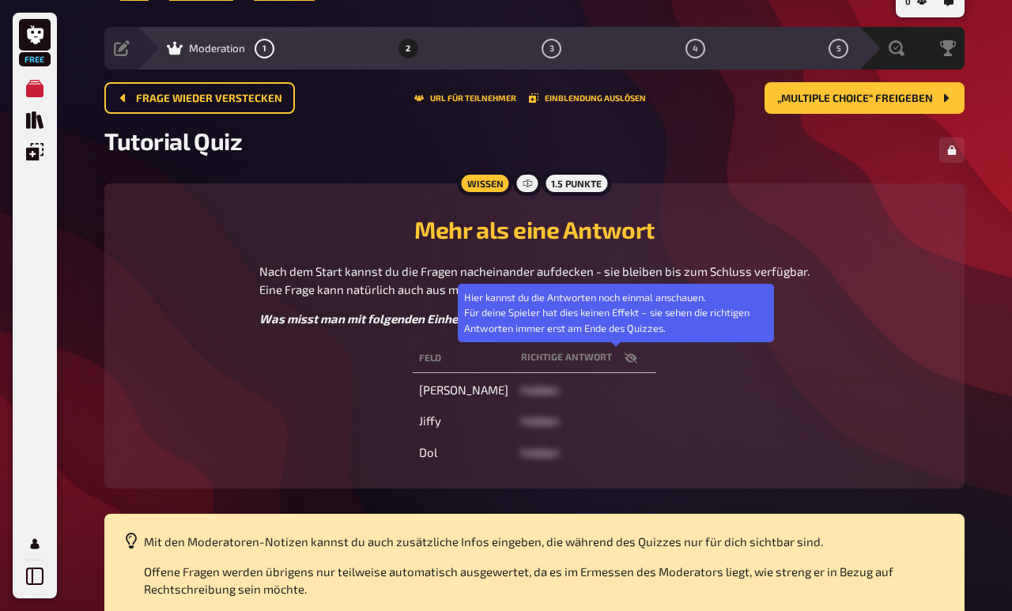
scroll to position [28, 0]
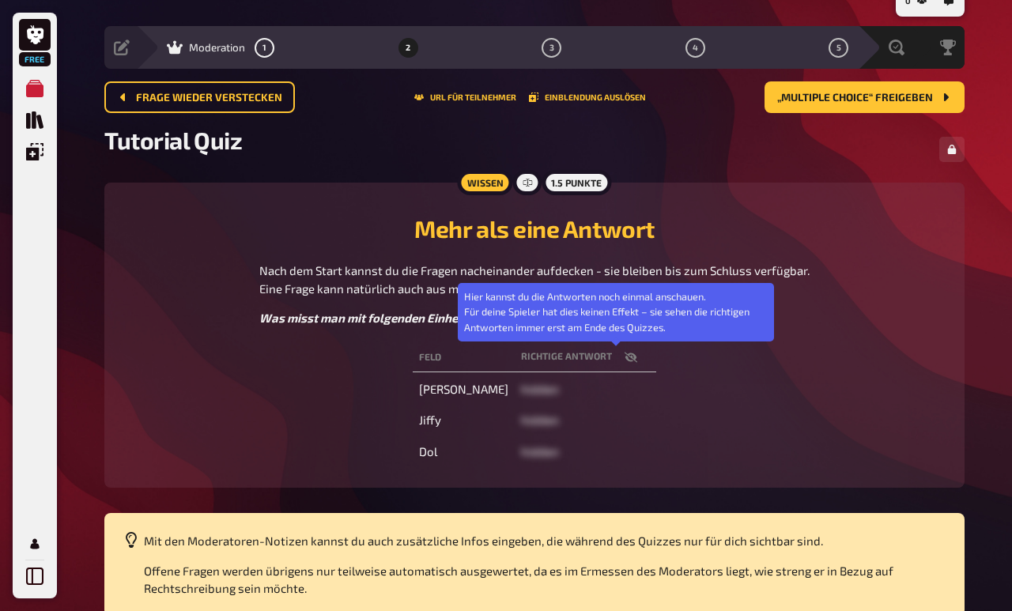
click at [521, 456] on span "hidden" at bounding box center [540, 452] width 38 height 14
click at [625, 354] on icon "button" at bounding box center [631, 357] width 13 height 13
click at [625, 355] on icon "button" at bounding box center [631, 357] width 13 height 9
click at [625, 354] on icon "button" at bounding box center [631, 357] width 13 height 13
click at [621, 351] on button "button" at bounding box center [631, 358] width 38 height 16
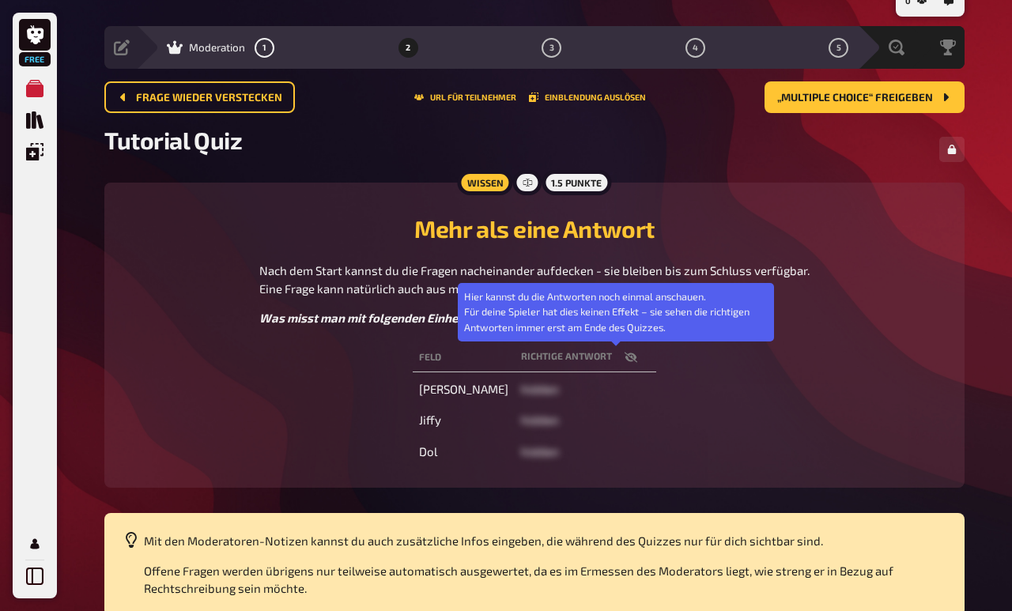
click at [588, 356] on th "Richtige Antwort Hier kannst du die Antworten noch einmal anschauen. Für deine …" at bounding box center [586, 357] width 142 height 29
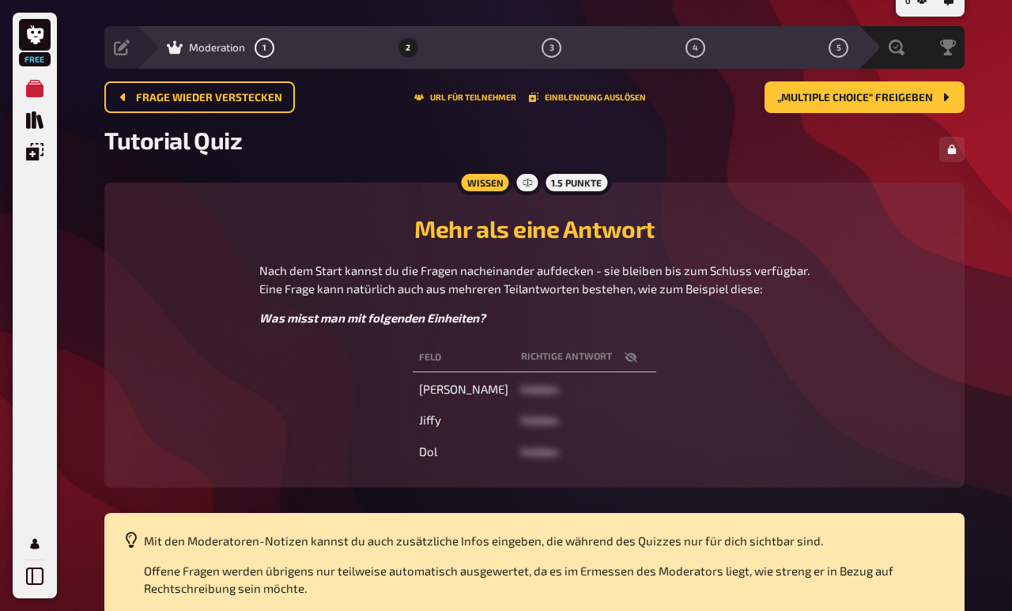
click at [625, 353] on icon "button" at bounding box center [631, 357] width 13 height 13
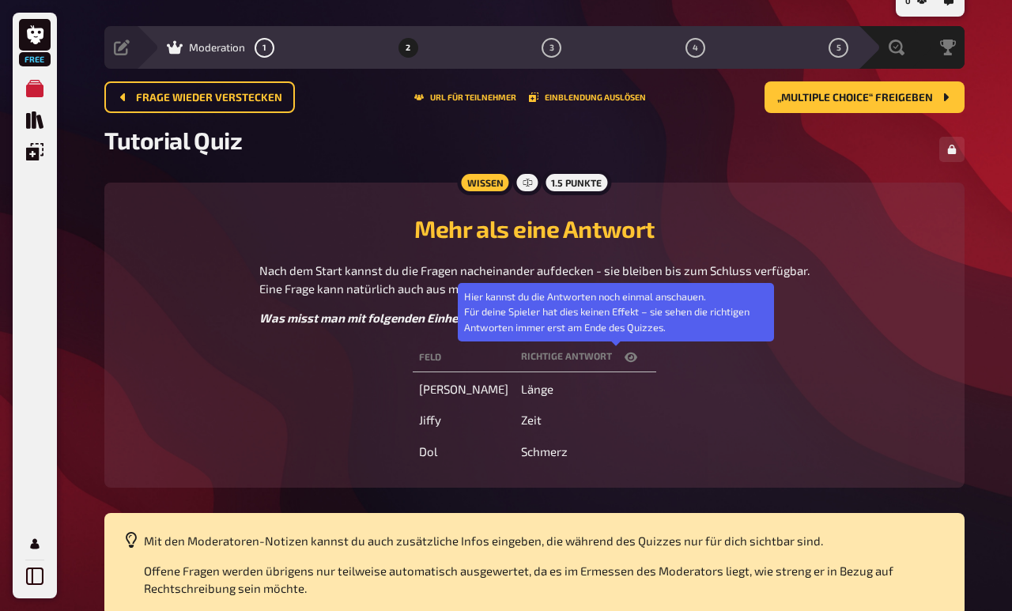
click at [625, 354] on icon "button" at bounding box center [631, 357] width 13 height 13
click at [921, 104] on button "„Multiple Choice“ freigeben" at bounding box center [865, 97] width 200 height 32
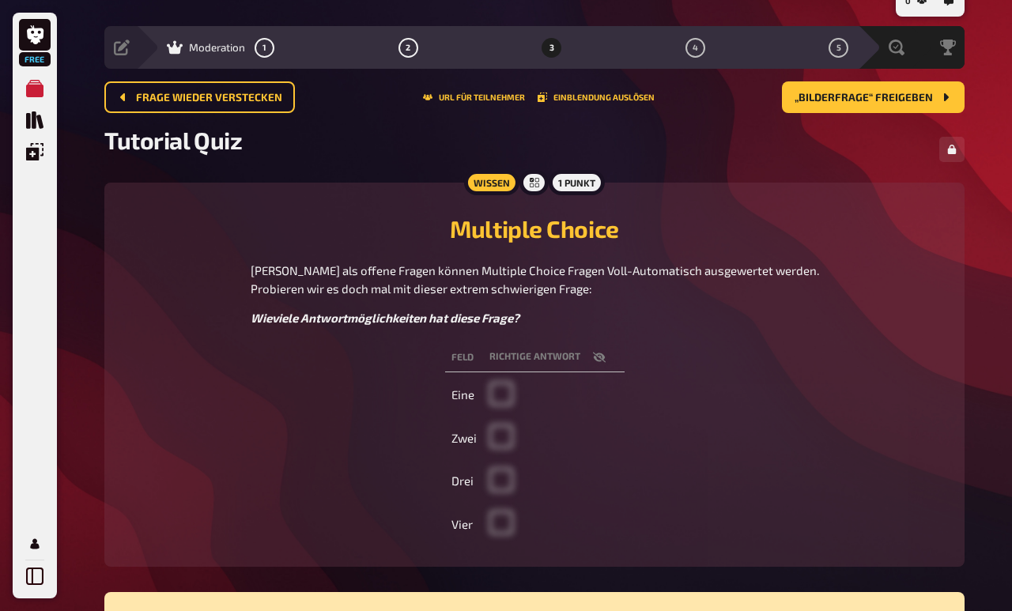
click at [498, 391] on td at bounding box center [554, 396] width 142 height 40
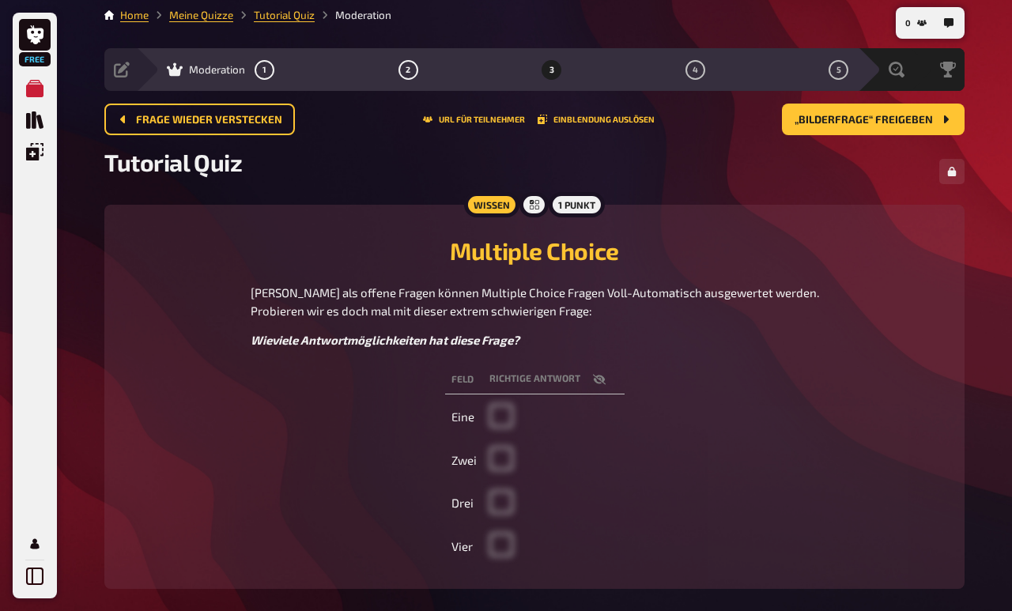
scroll to position [4, 0]
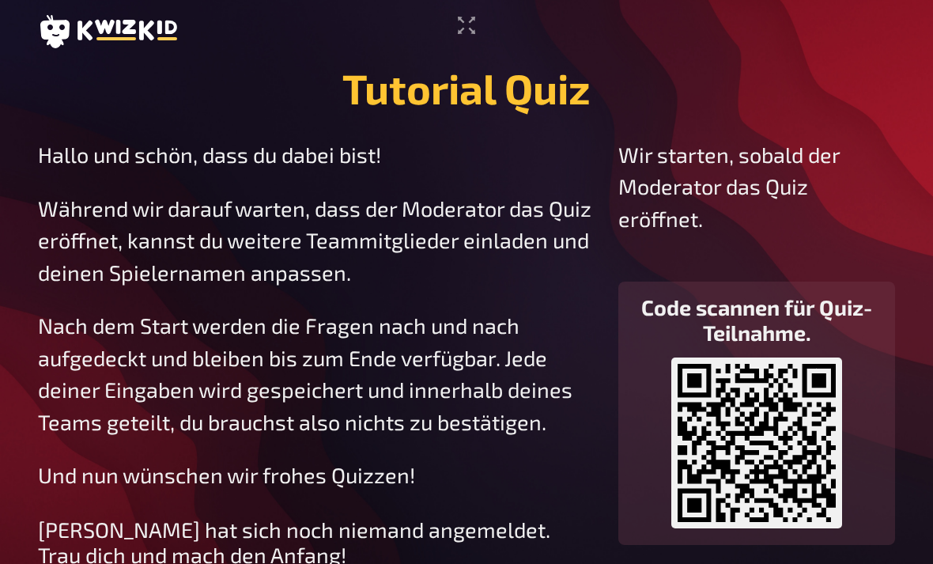
scroll to position [40, 0]
